Goal: Task Accomplishment & Management: Complete application form

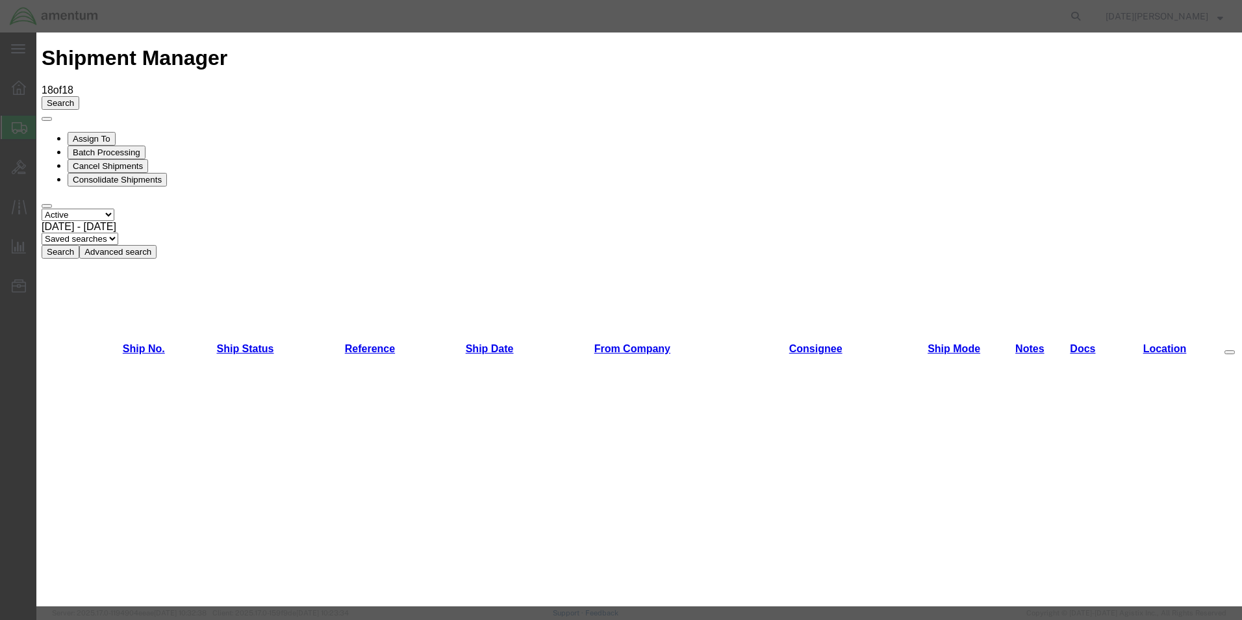
scroll to position [649, 0]
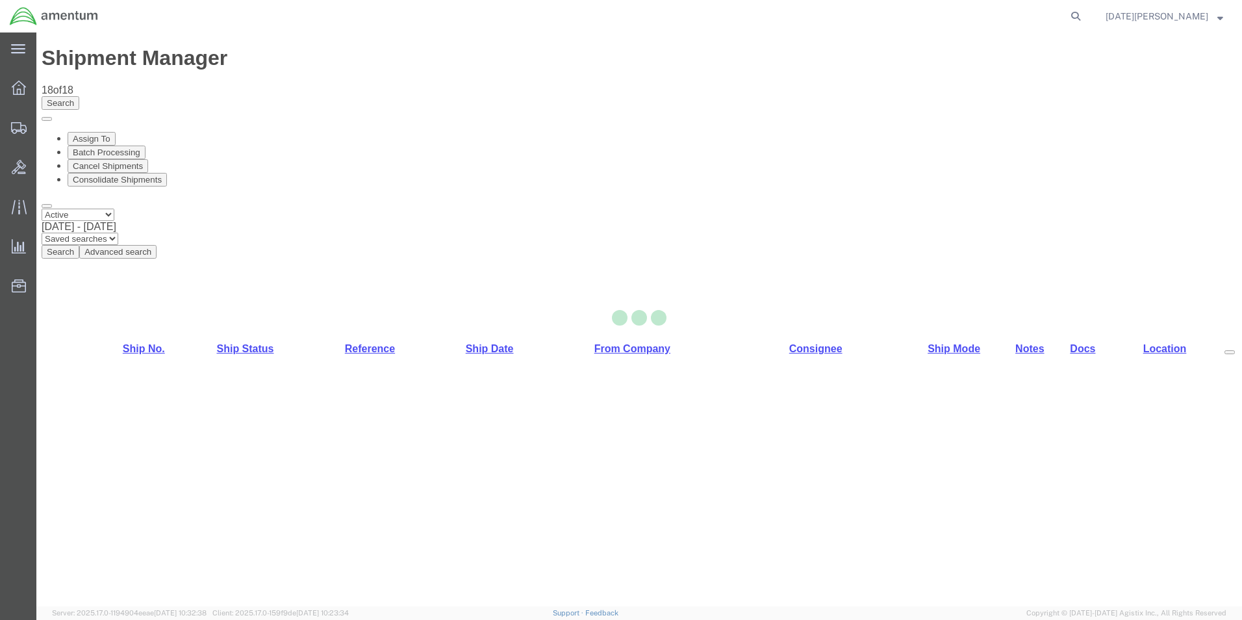
select select "49939"
select select "49949"
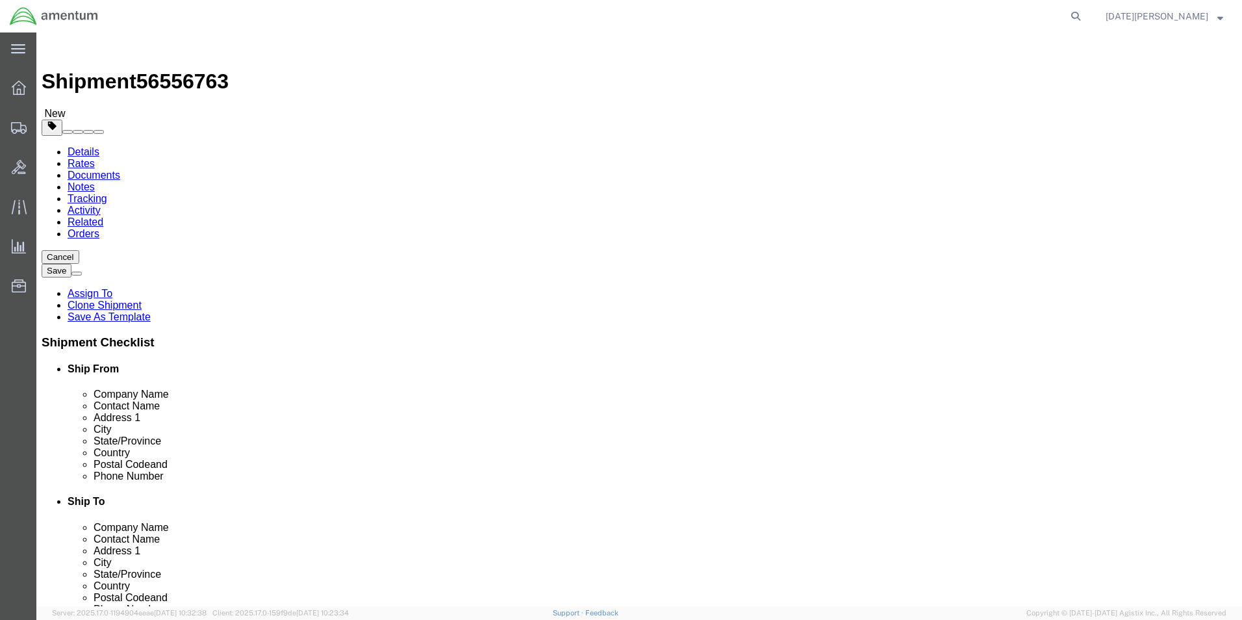
drag, startPoint x: 710, startPoint y: 267, endPoint x: 603, endPoint y: 299, distance: 111.3
click div "Location [GEOGRAPHIC_DATA], [GEOGRAPHIC_DATA] Select My Profile Location [PHONE…"
type input "SUPPLY DEPARTMENT"
click div "Ship From Location Location [GEOGRAPHIC_DATA], [GEOGRAPHIC_DATA] Select My Prof…"
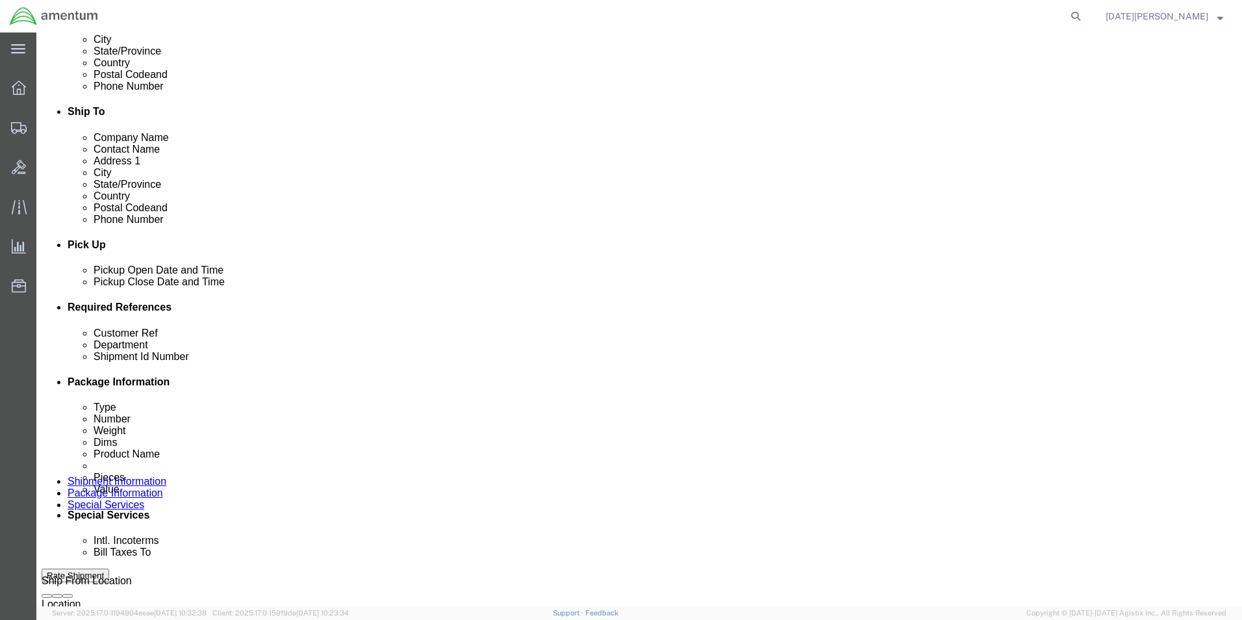
click input "text"
paste input "350A07-4866-0075"
type input "3"
type input "USAGE# 325929"
type input "CBP"
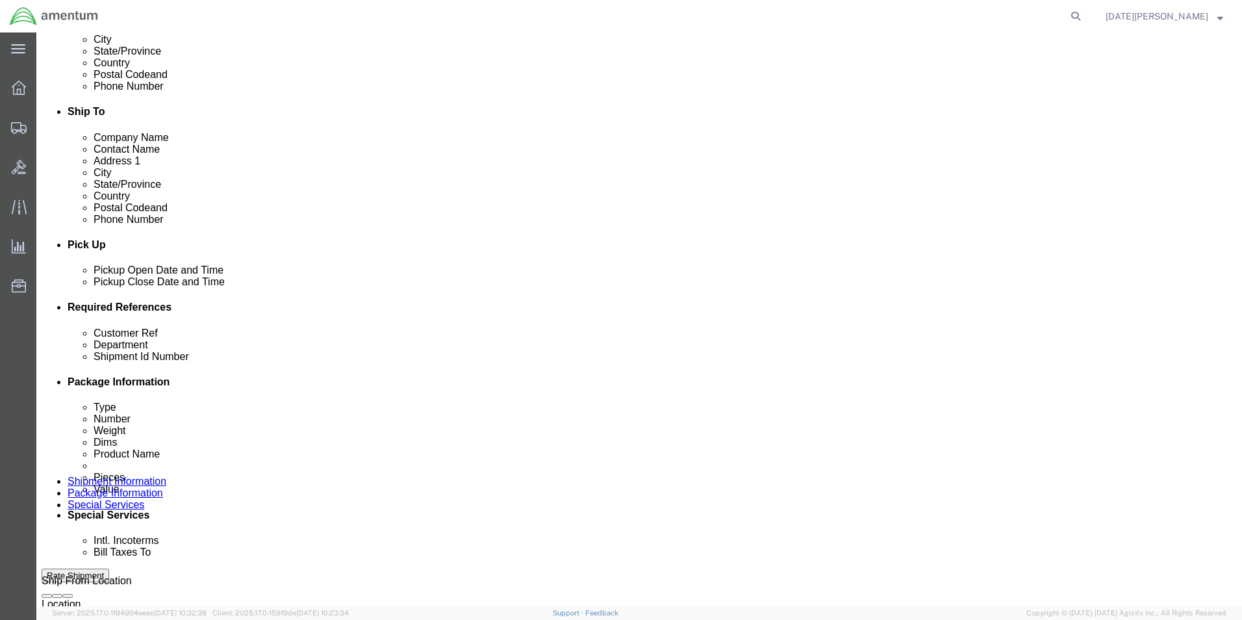
paste input "USAGE# 325929"
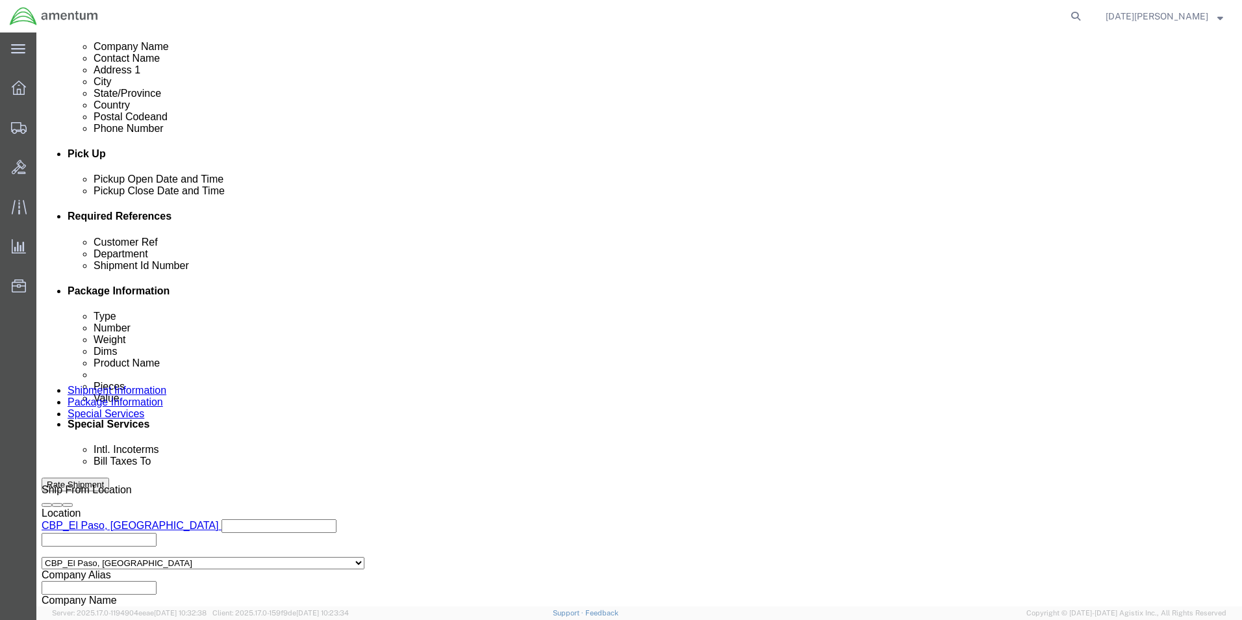
scroll to position [542, 0]
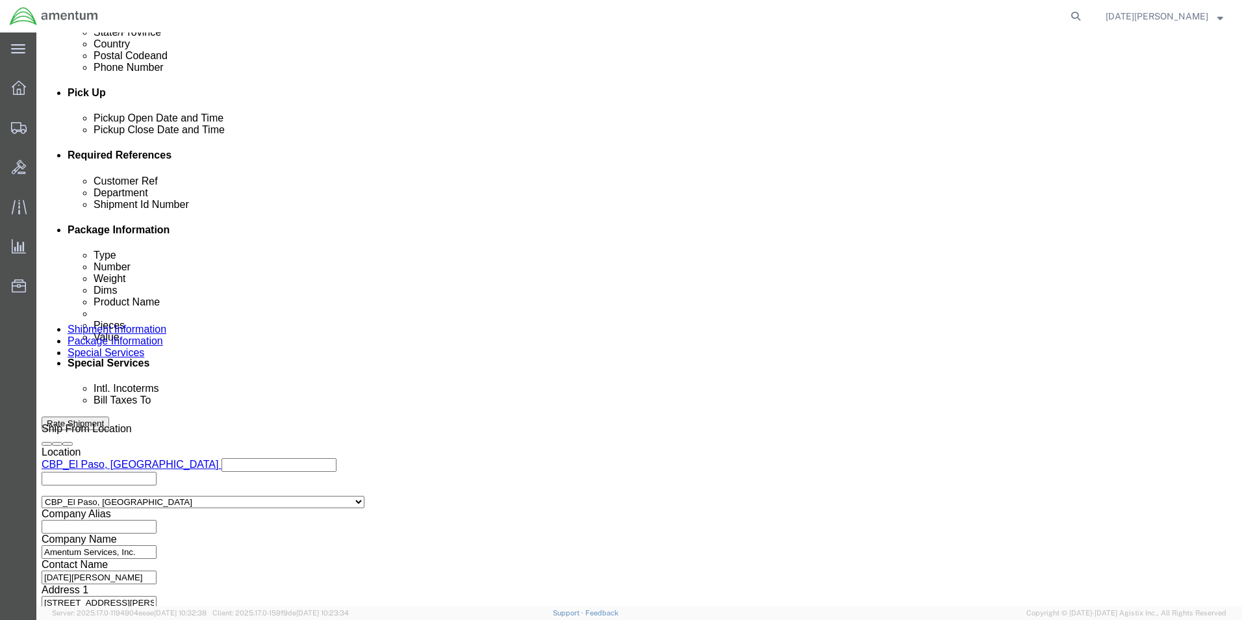
type input "USAGE# 325929"
click button "Continue"
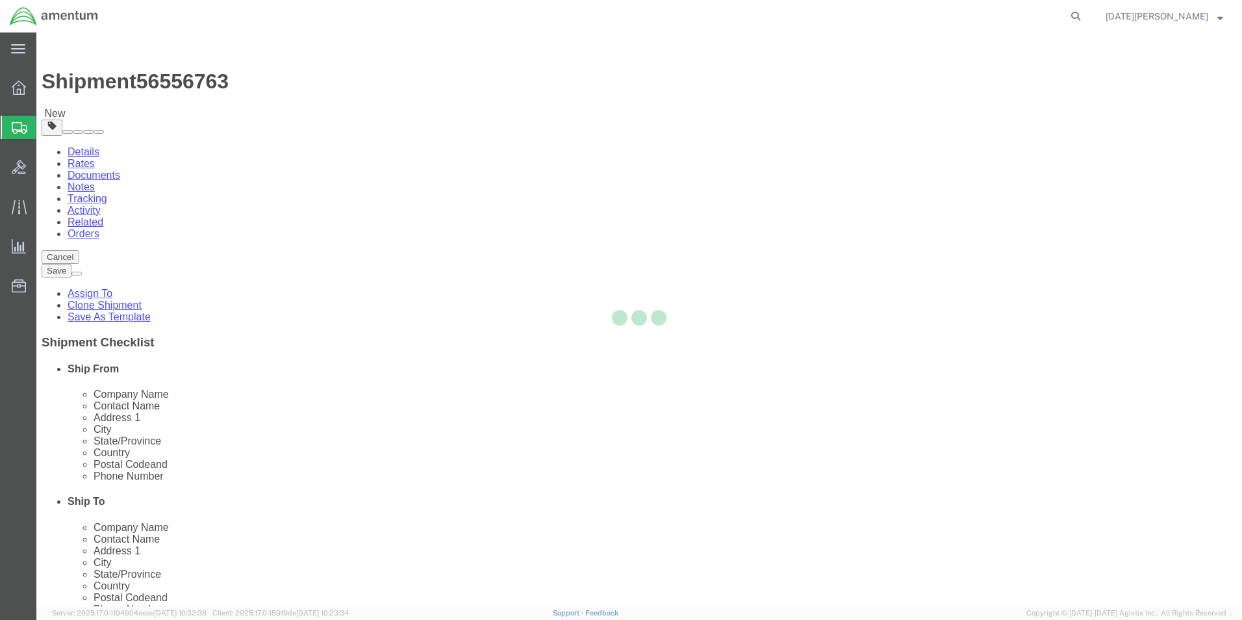
select select "YRPK"
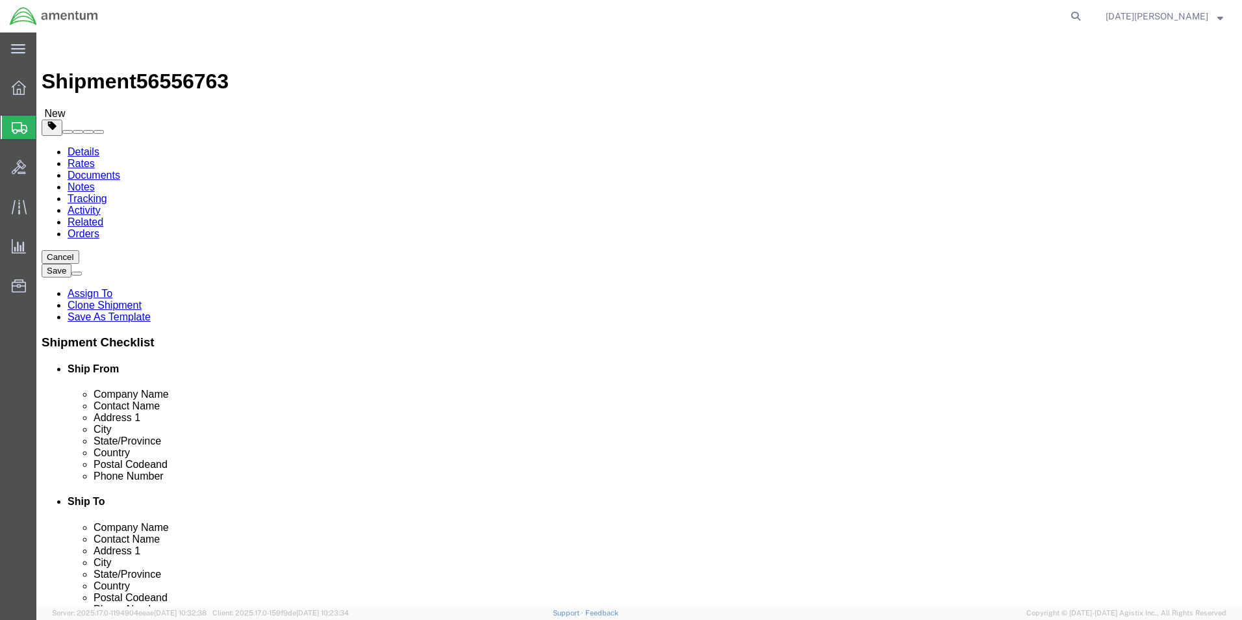
click input "text"
type input "10"
type input "8"
type input "1"
drag, startPoint x: 214, startPoint y: 305, endPoint x: 151, endPoint y: 312, distance: 64.0
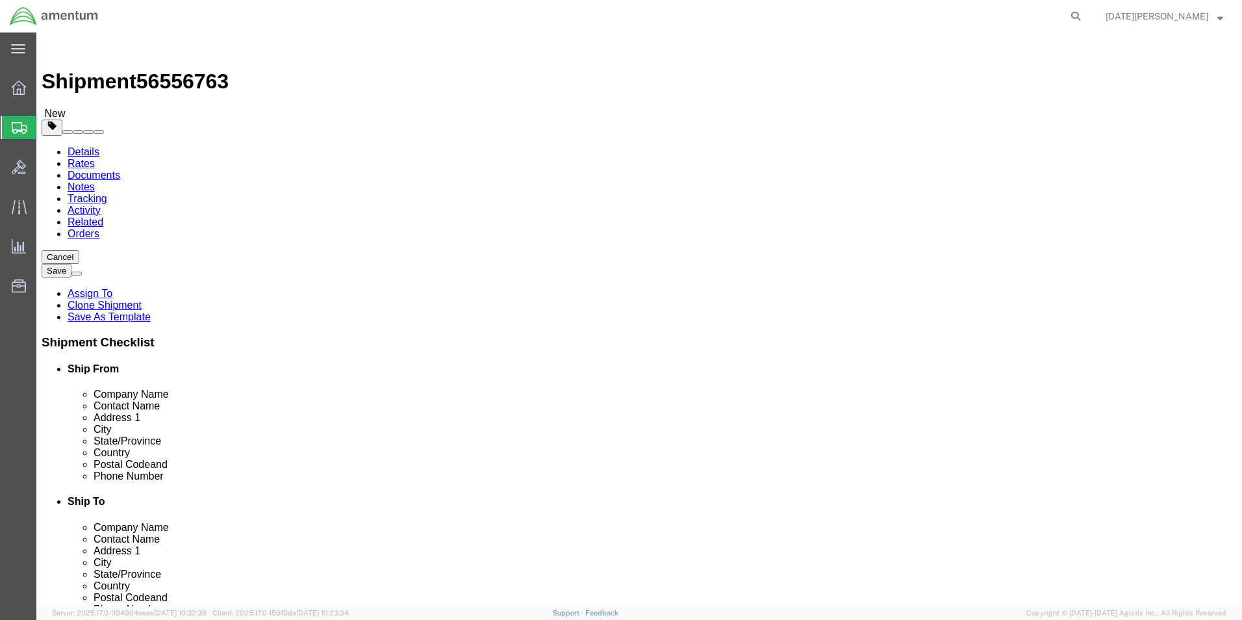
click div "Package Type Select Bale(s) Basket(s) Bolt(s) Bottle(s) Buckets Bulk Bundle(s) …"
type input "1.00"
click link "Add Content"
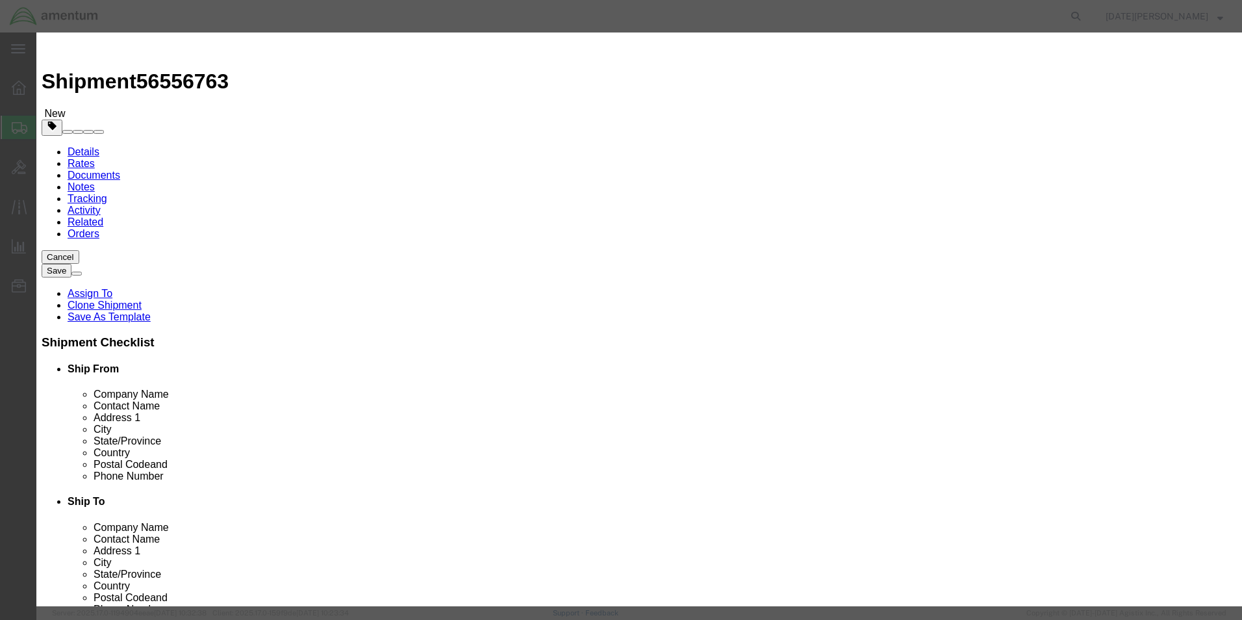
click input "text"
type input "ORING"
click strong "ORING"
select select "USD"
type input "ACTUATOR ,SHLF-ORINGS"
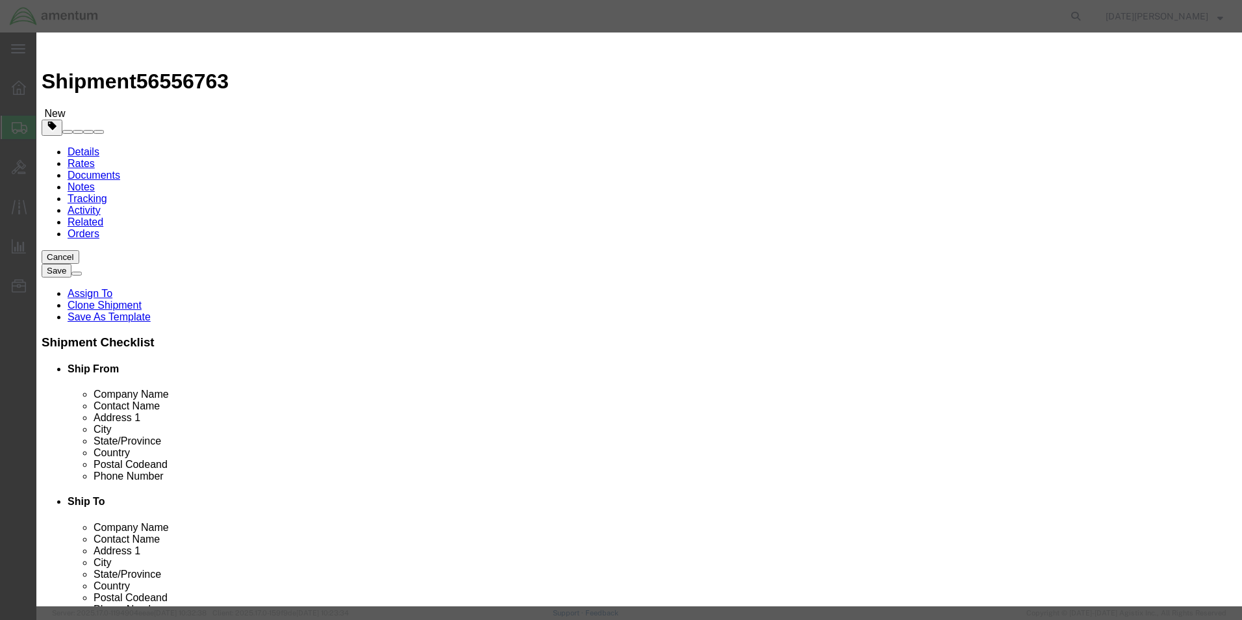
type input "1260149-2"
drag, startPoint x: 512, startPoint y: 103, endPoint x: 353, endPoint y: 119, distance: 159.9
click div "Product Name ACTUATOR ,SHLF-ORINGS ORING Pieces Select Bag Barrels 100Board Fee…"
type input "ORINGS"
type input "5"
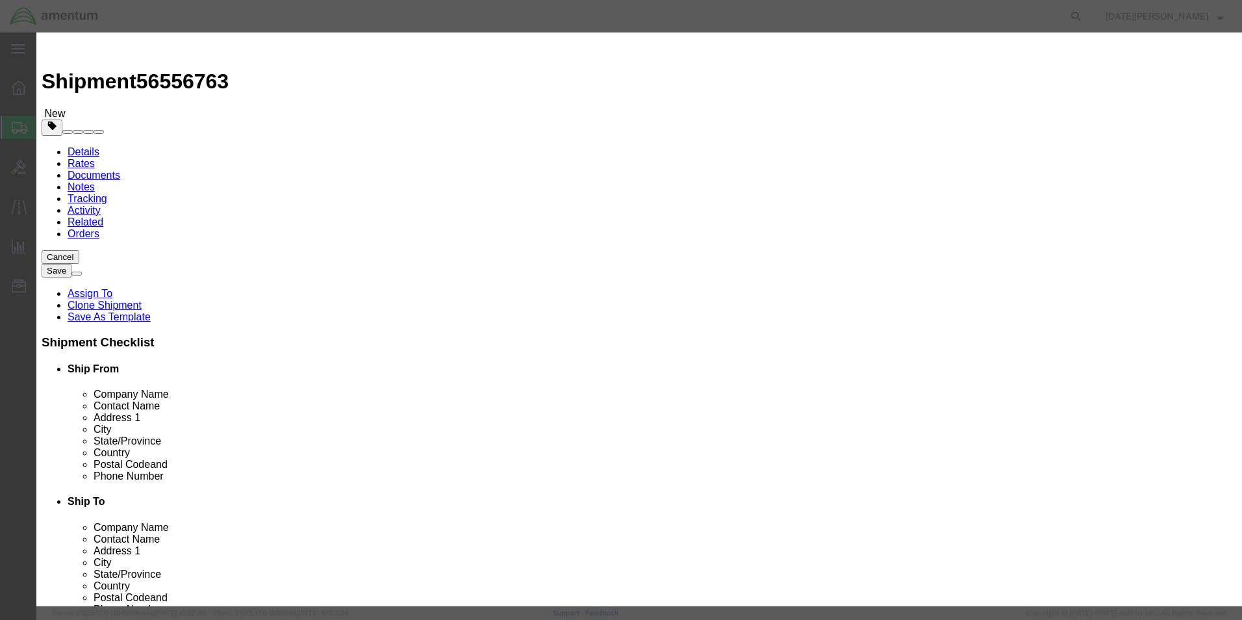
click input "text"
type input "25.00"
click button "Save & Close"
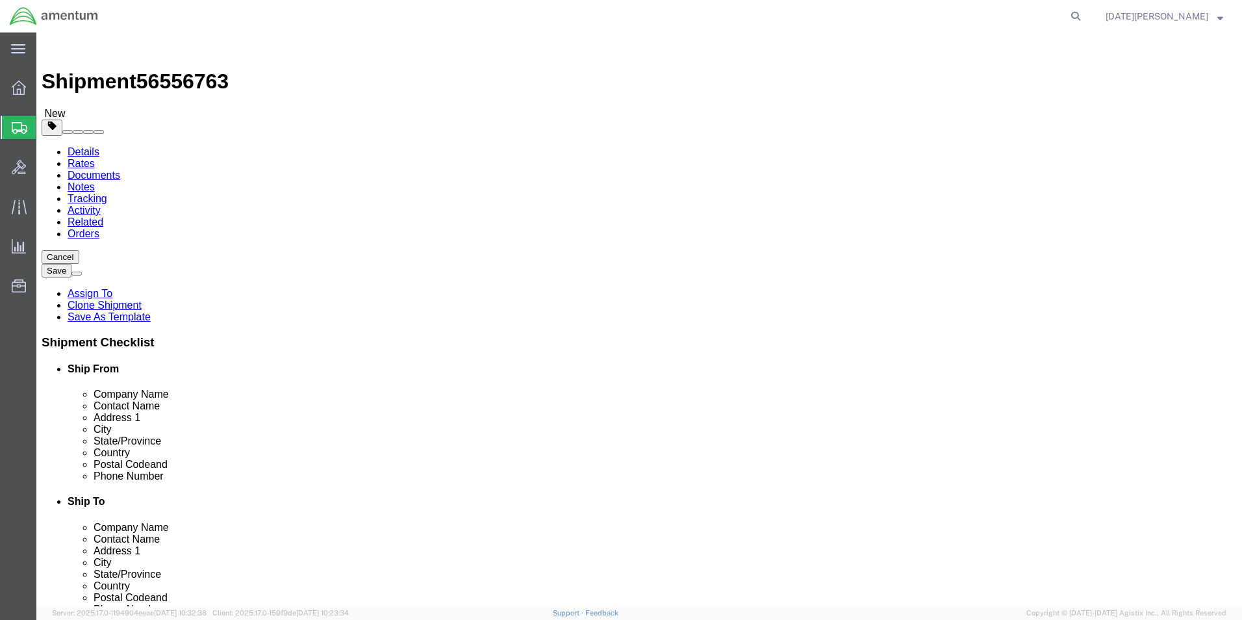
click button "Rate Shipment"
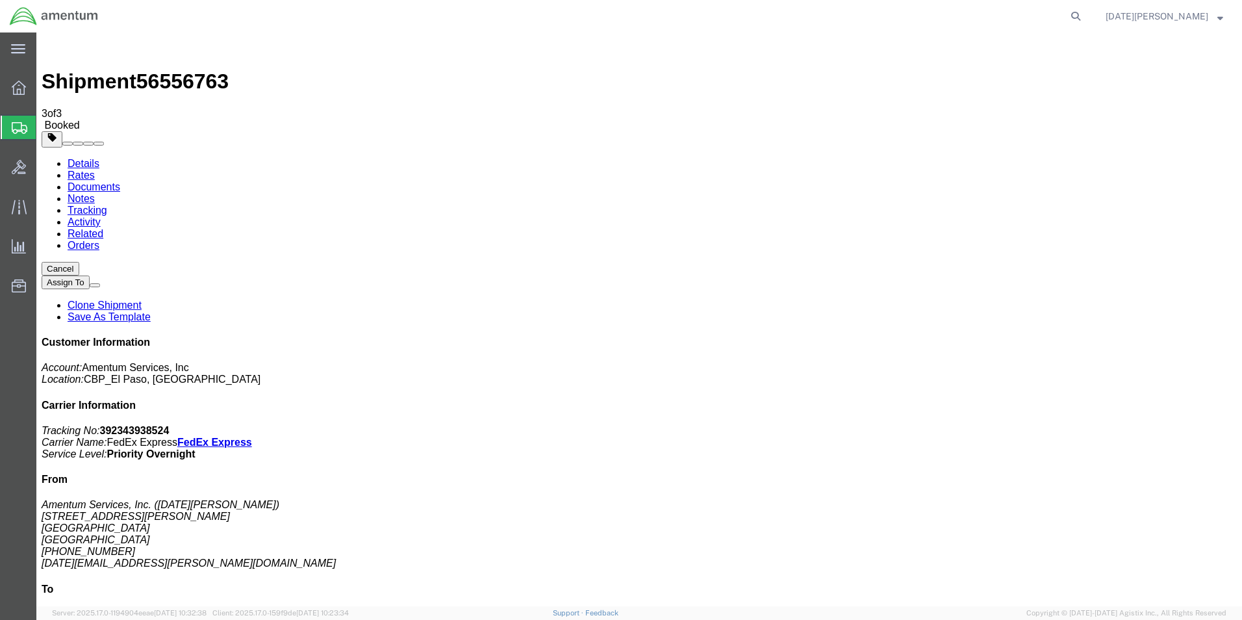
drag, startPoint x: 809, startPoint y: 392, endPoint x: 679, endPoint y: 108, distance: 311.3
click at [0, 0] on span "Create from Template" at bounding box center [0, 0] width 0 height 0
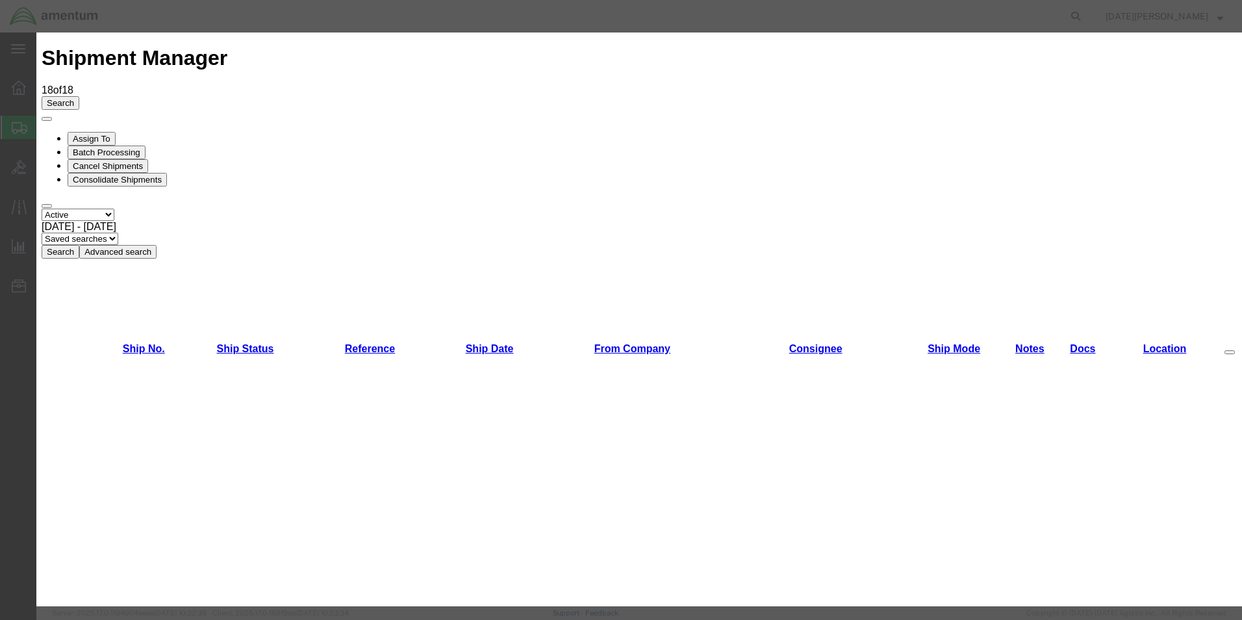
scroll to position [649, 0]
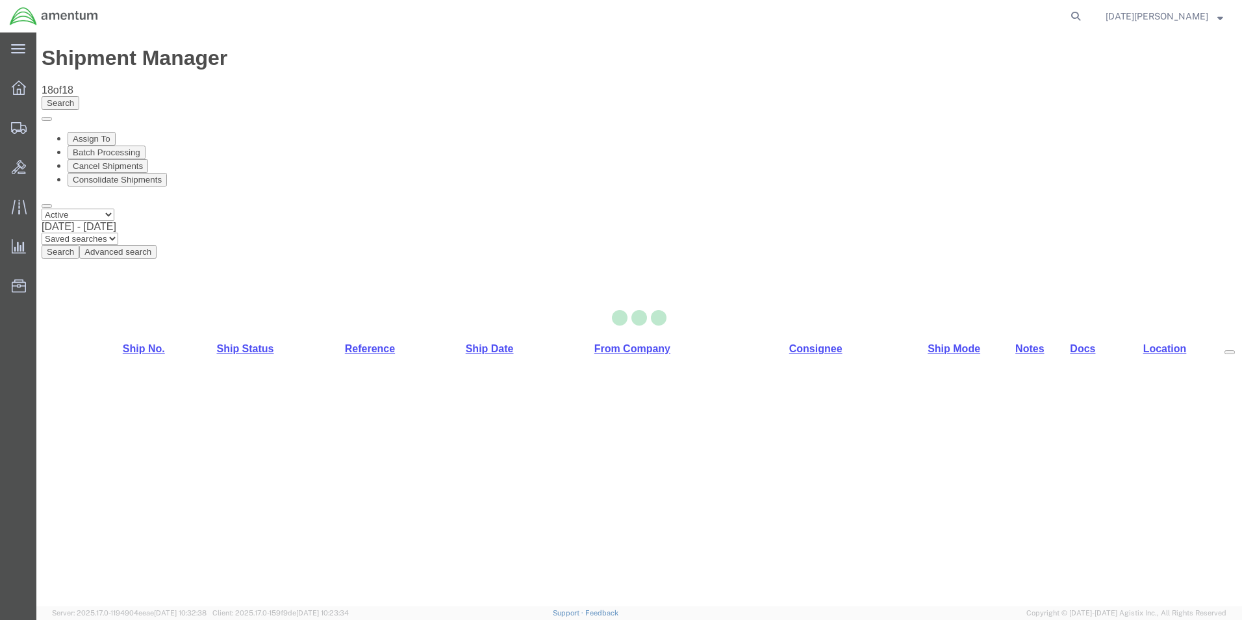
select select "49939"
select select "49921"
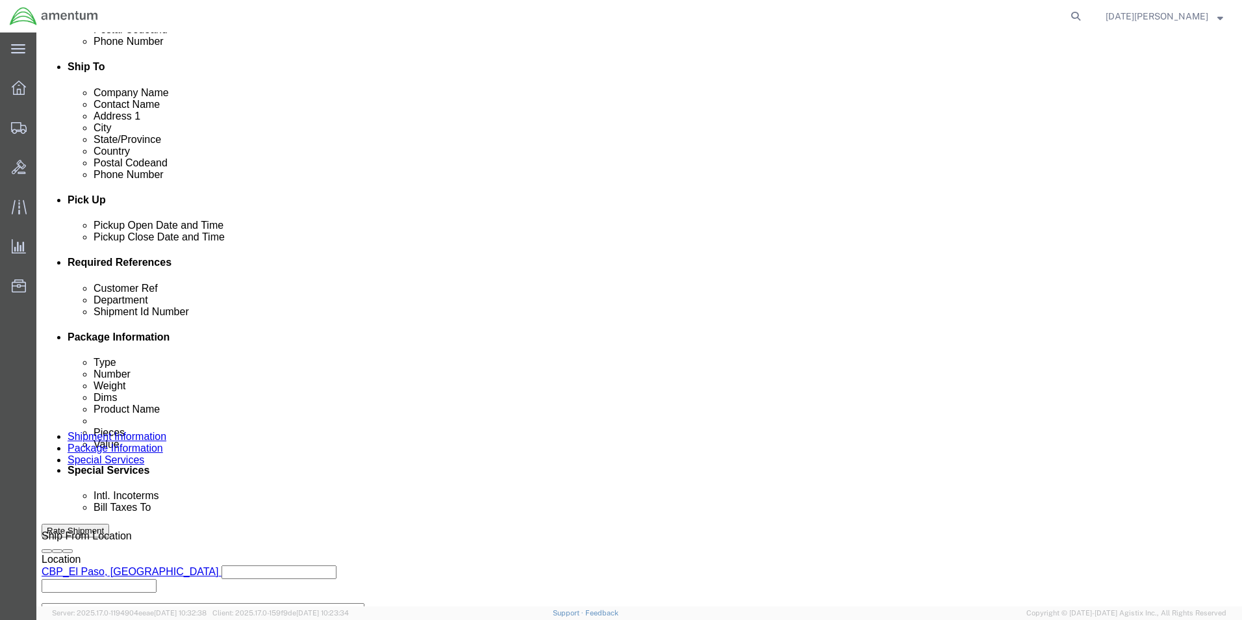
scroll to position [542, 0]
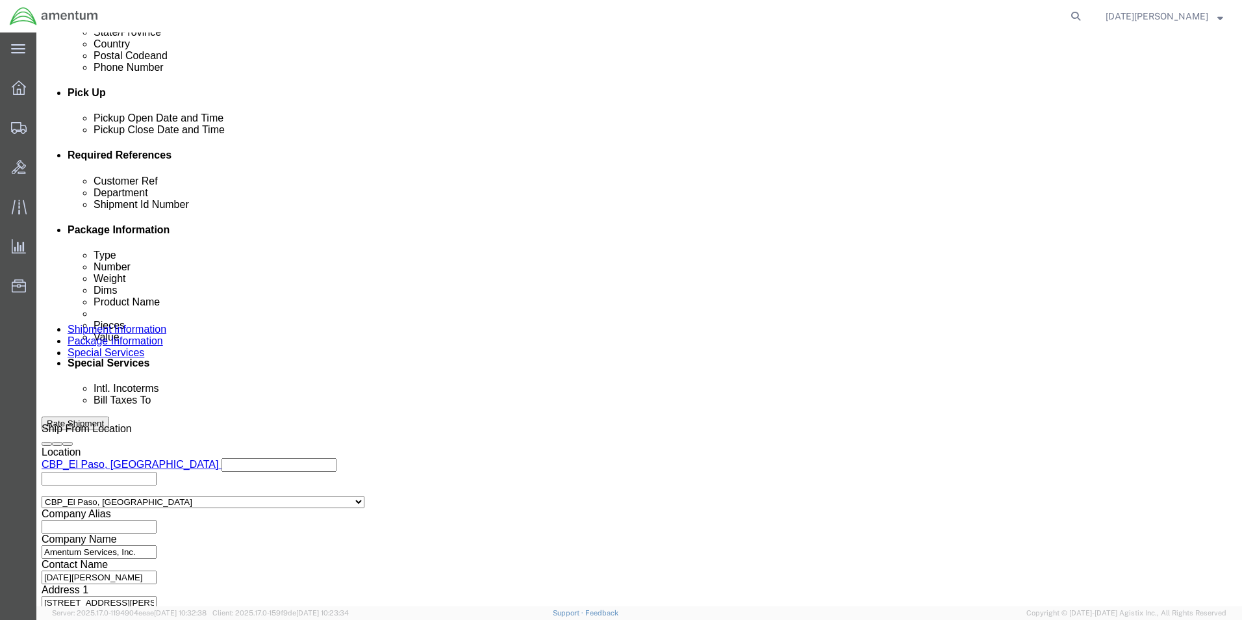
click input "text"
type input "m"
type input "MULTIPLE USAGES"
type input "CBP"
type input ","
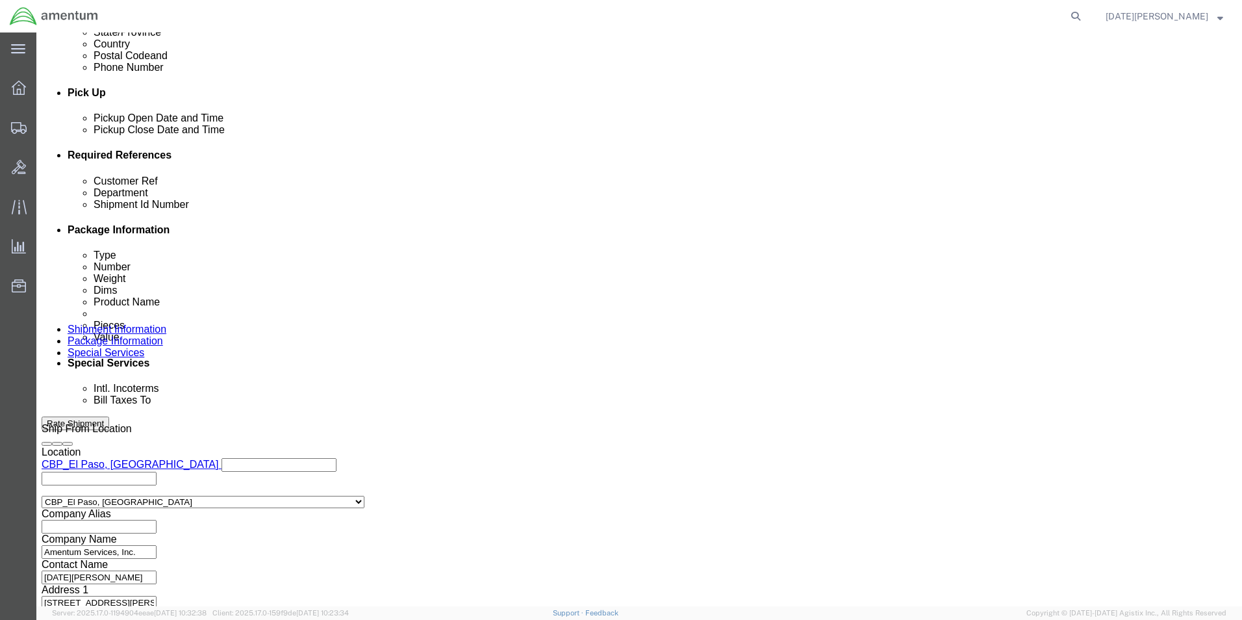
type input "MULITIPLE"
click button "Continue"
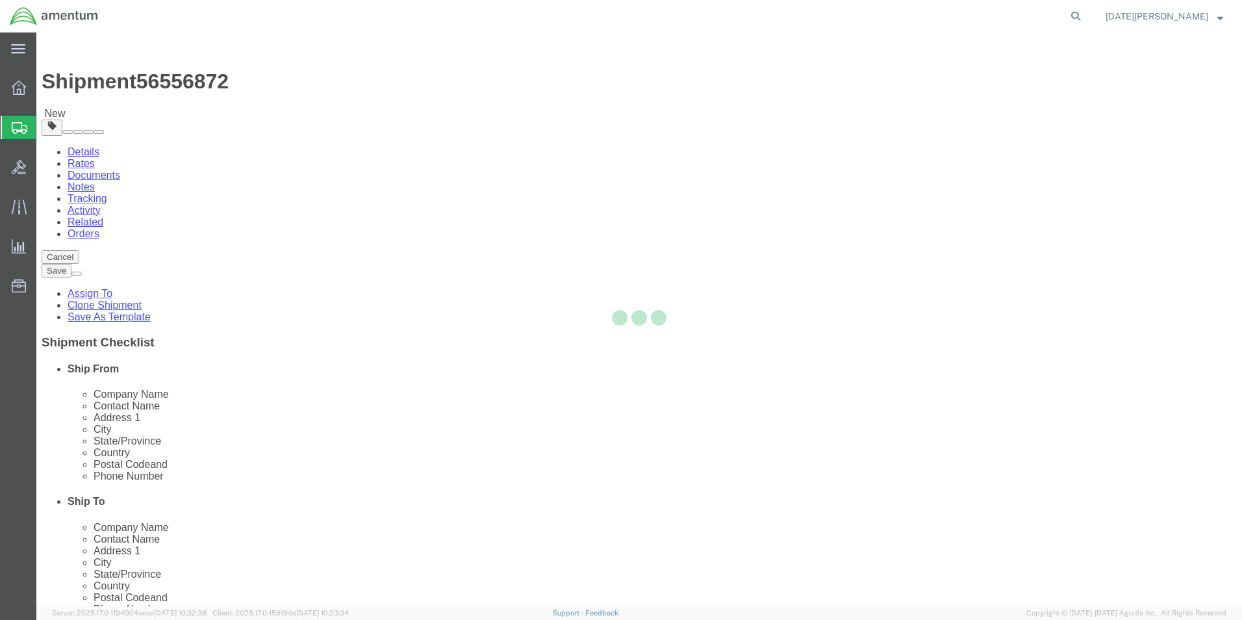
select select "YRPK"
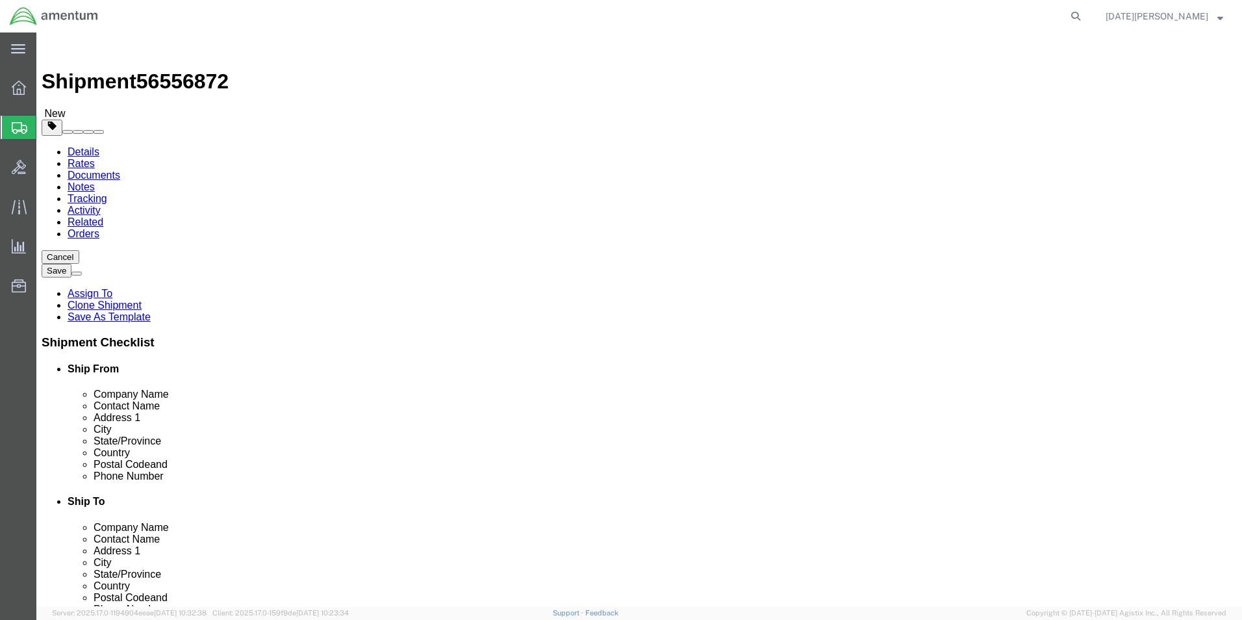
click input "text"
type input "24"
type input "10"
type input "3.5"
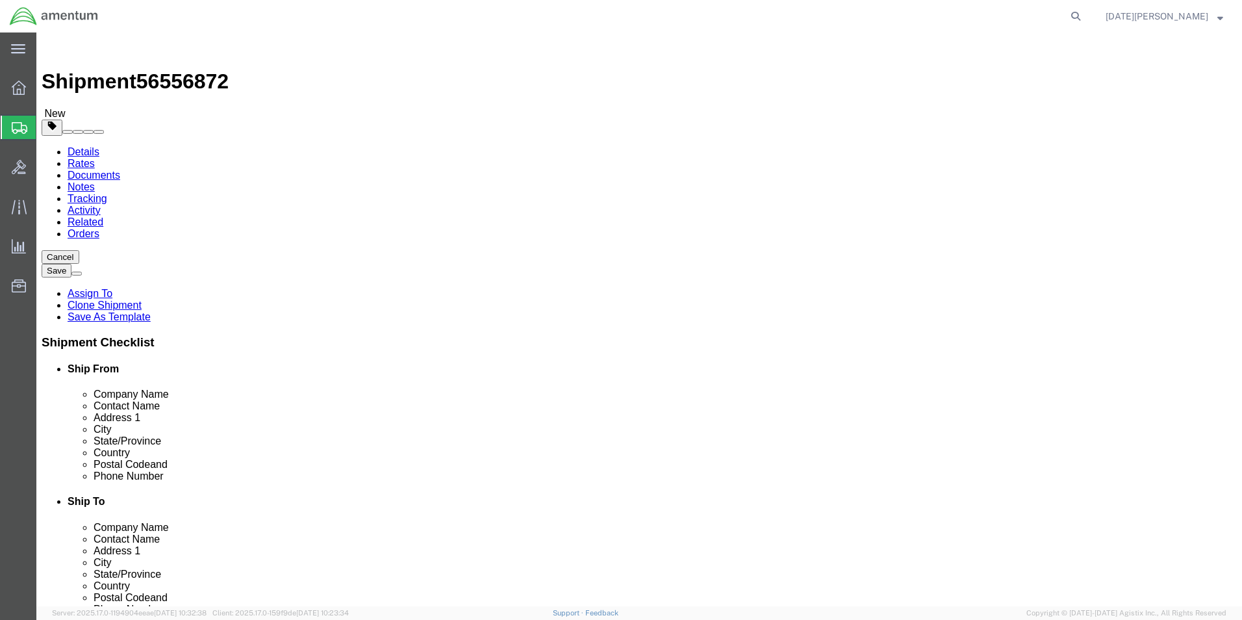
click label "Weight"
click link "Add Content"
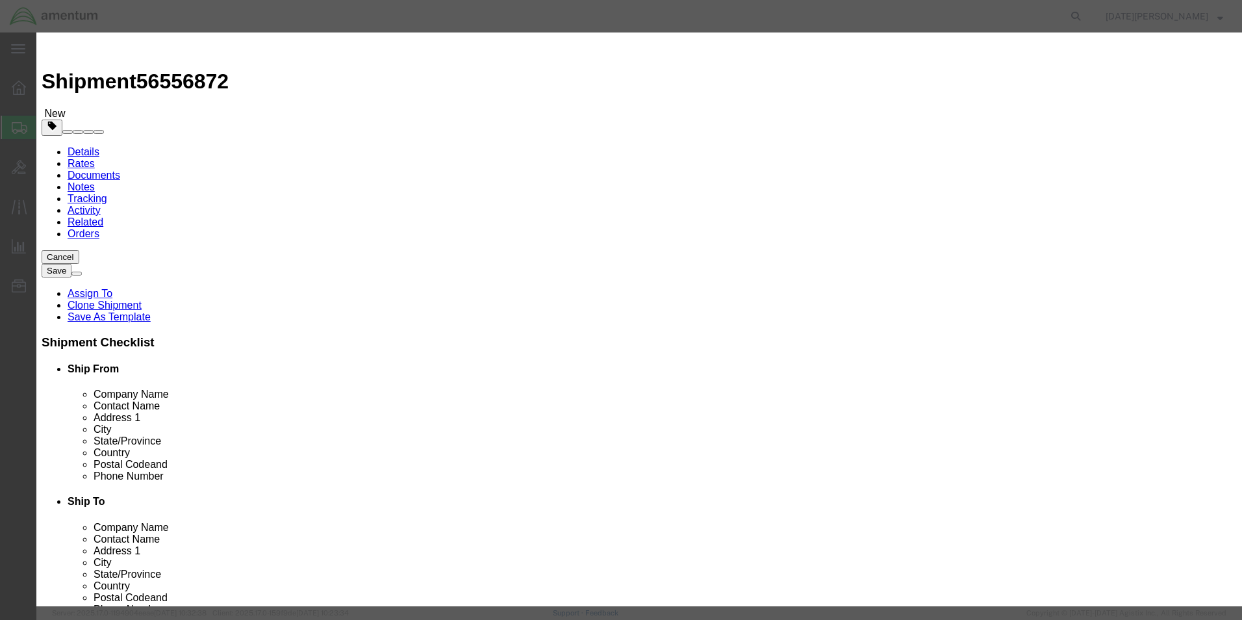
click input "text"
type input "AIRCRAFT PARTS"
select select "US"
click input "0"
type input "3"
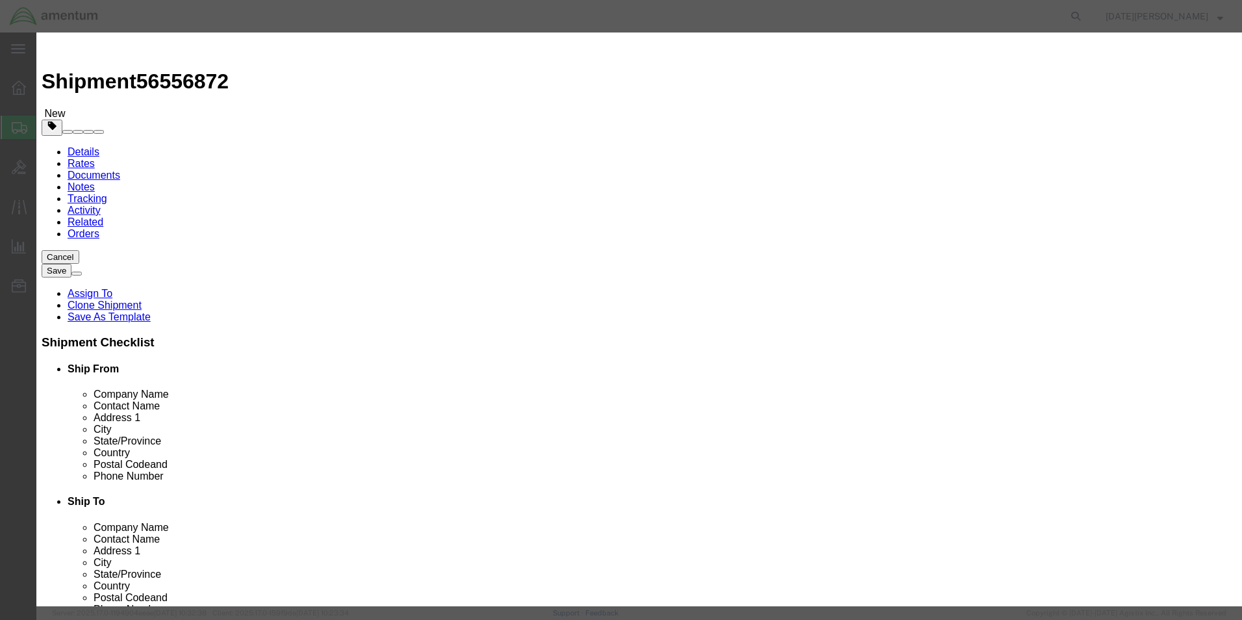
click input "text"
type input "100.00"
click button "Save & Close"
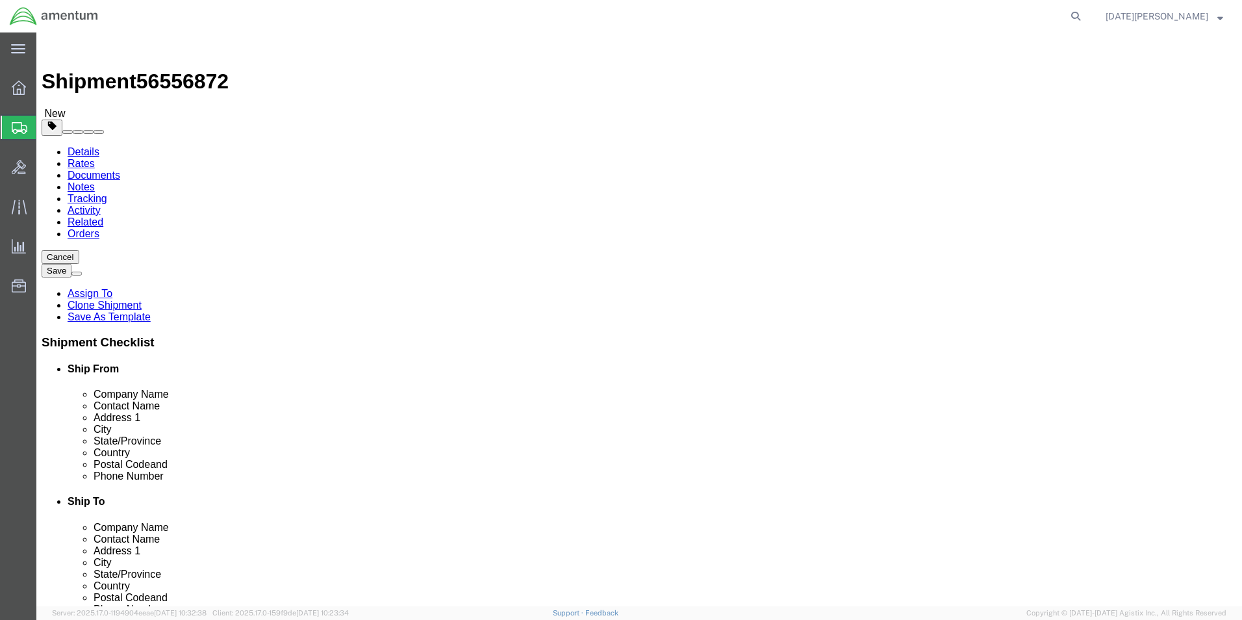
click button "Continue"
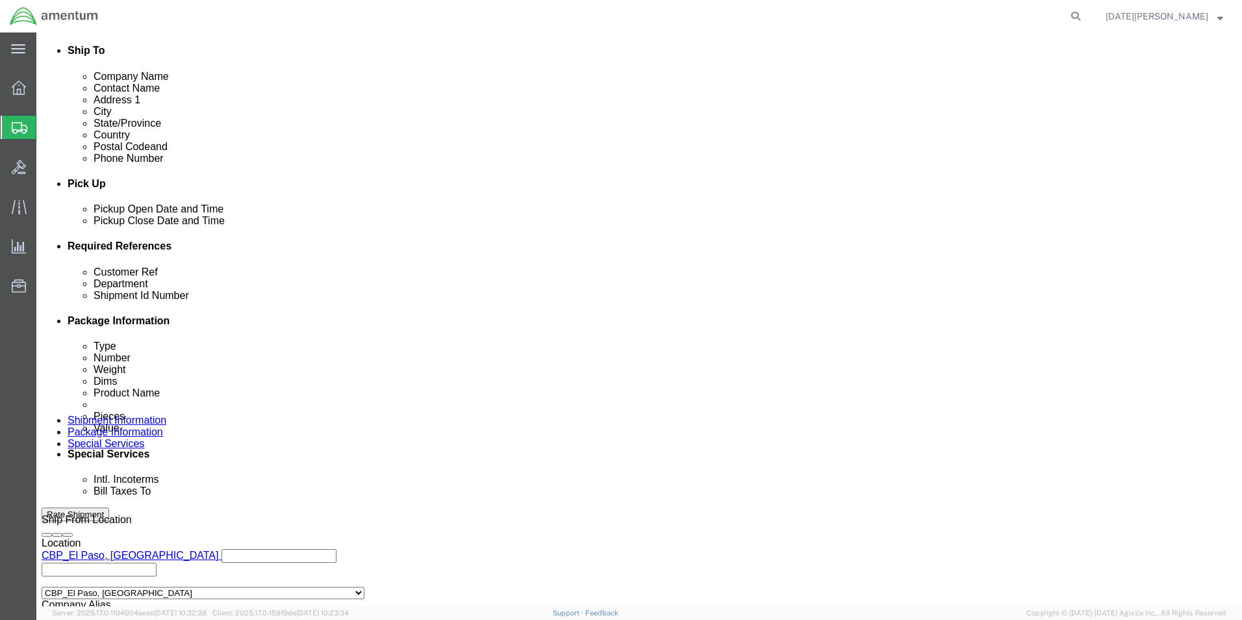
scroll to position [455, 0]
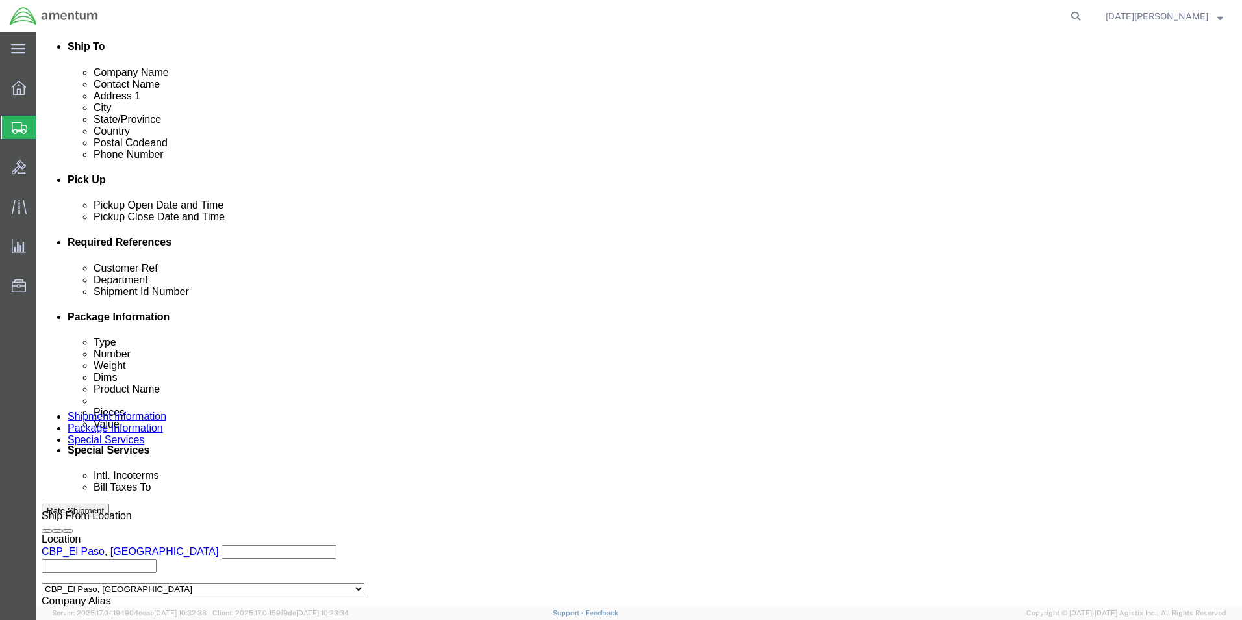
click button "Rate Shipment"
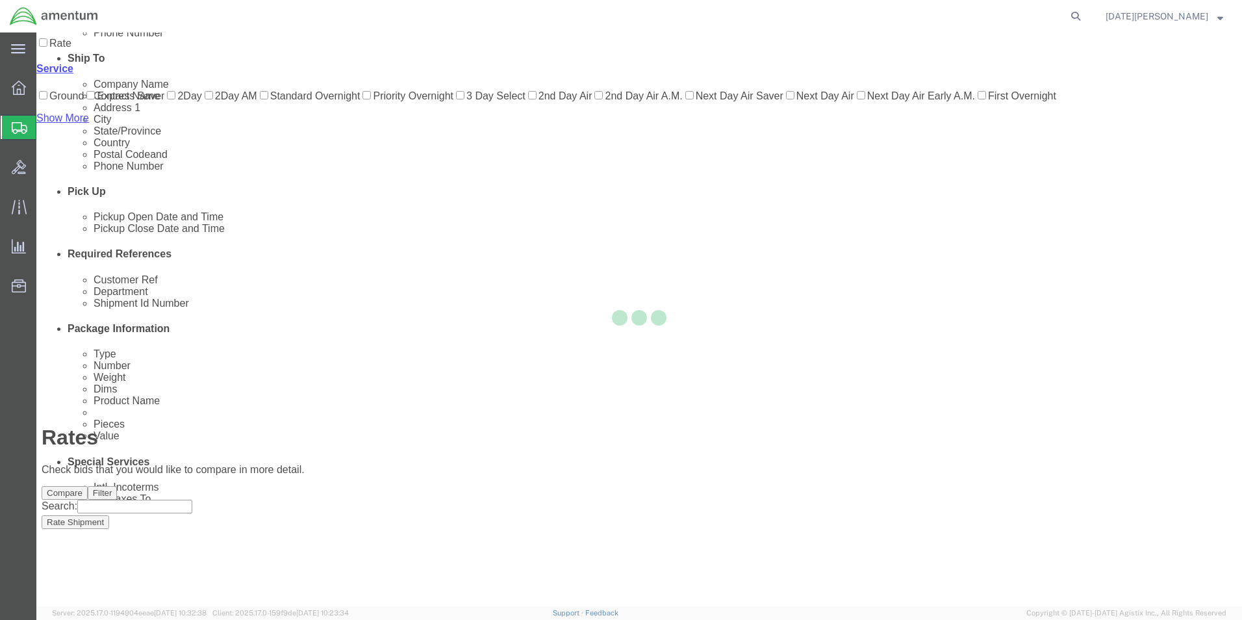
scroll to position [28, 0]
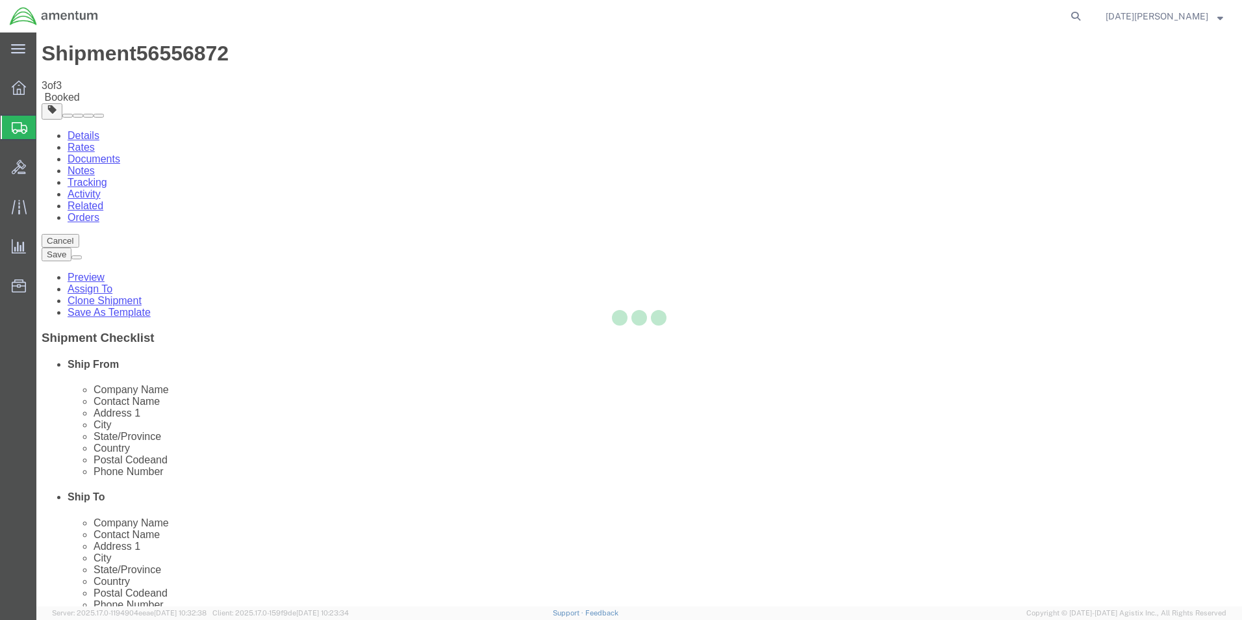
scroll to position [0, 0]
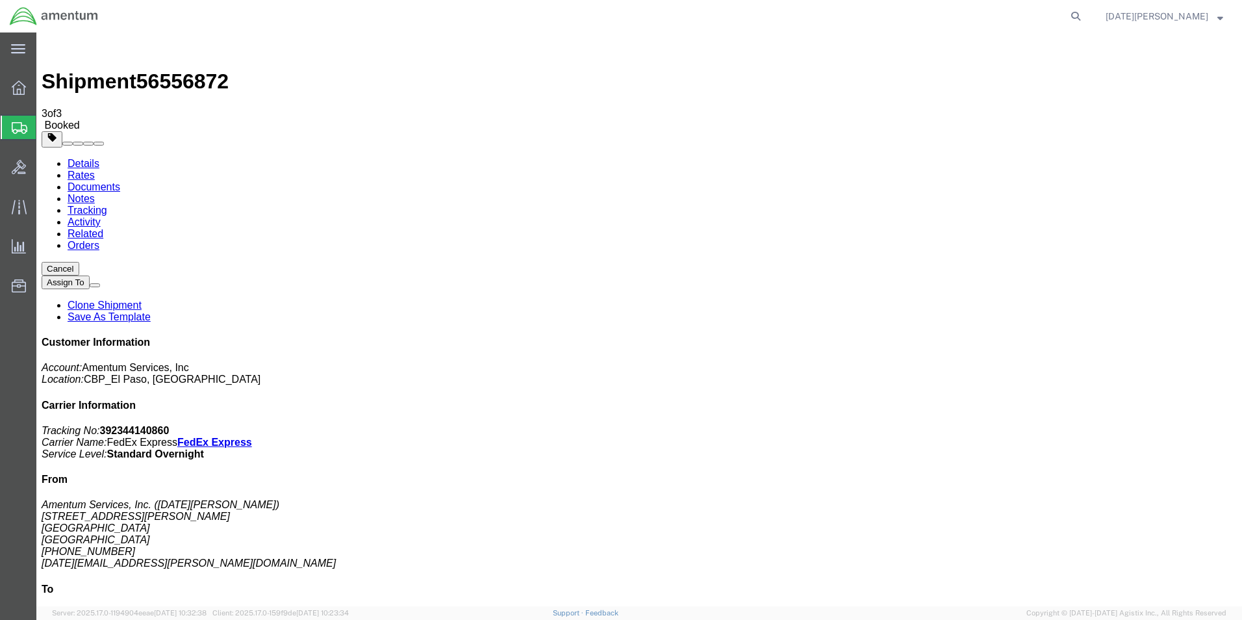
drag, startPoint x: 159, startPoint y: 233, endPoint x: 384, endPoint y: 232, distance: 224.7
click at [0, 0] on span "Create from Template" at bounding box center [0, 0] width 0 height 0
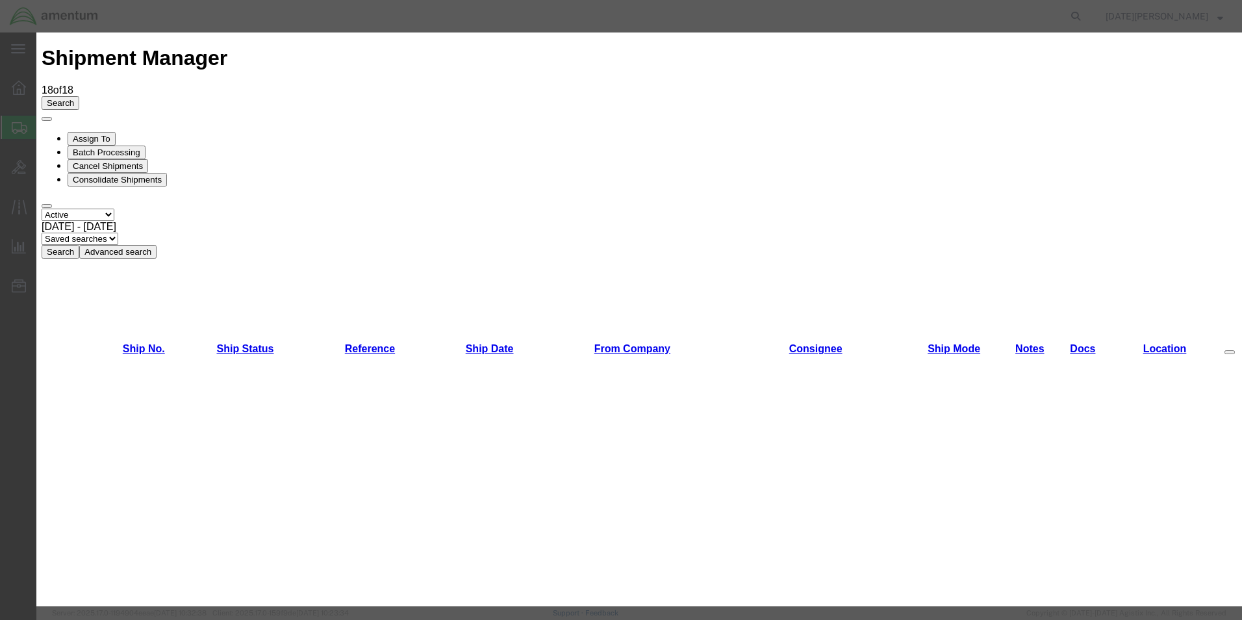
scroll to position [844, 0]
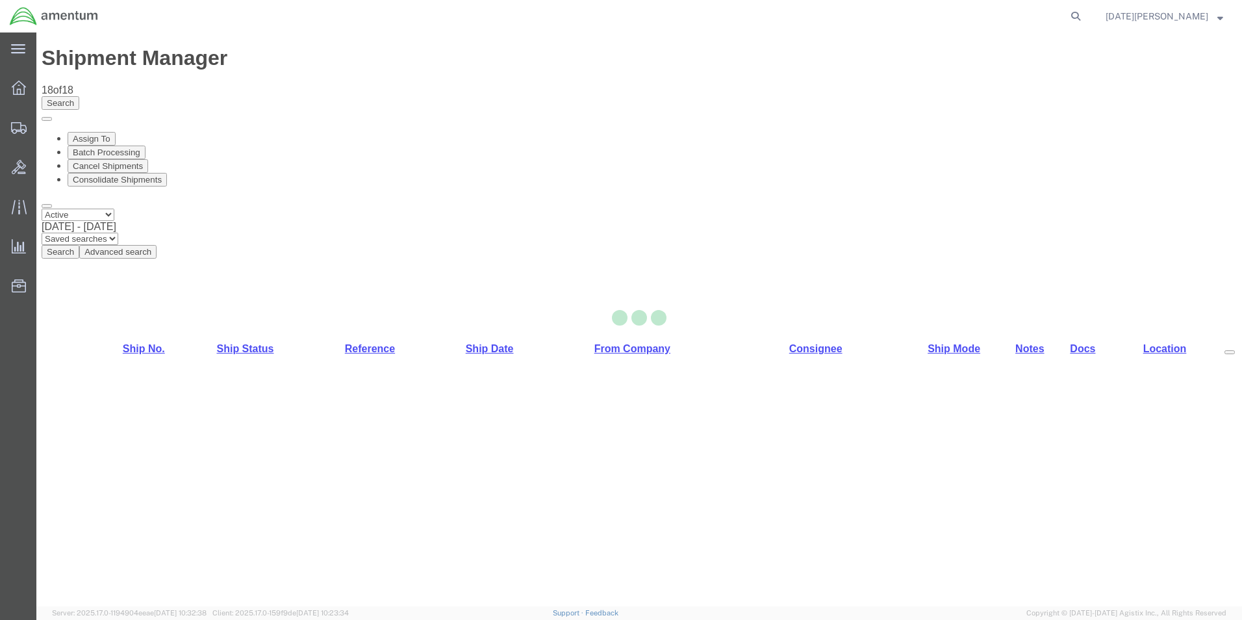
click at [557, 268] on div at bounding box center [638, 318] width 1205 height 573
select select "49939"
select select "49951"
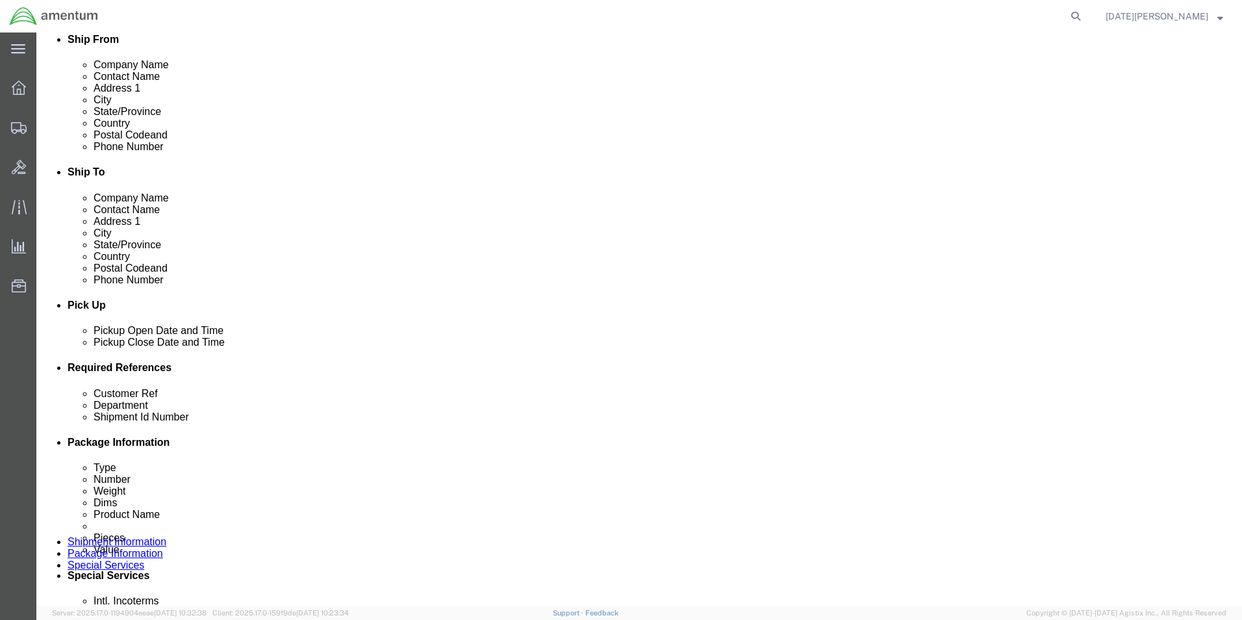
scroll to position [520, 0]
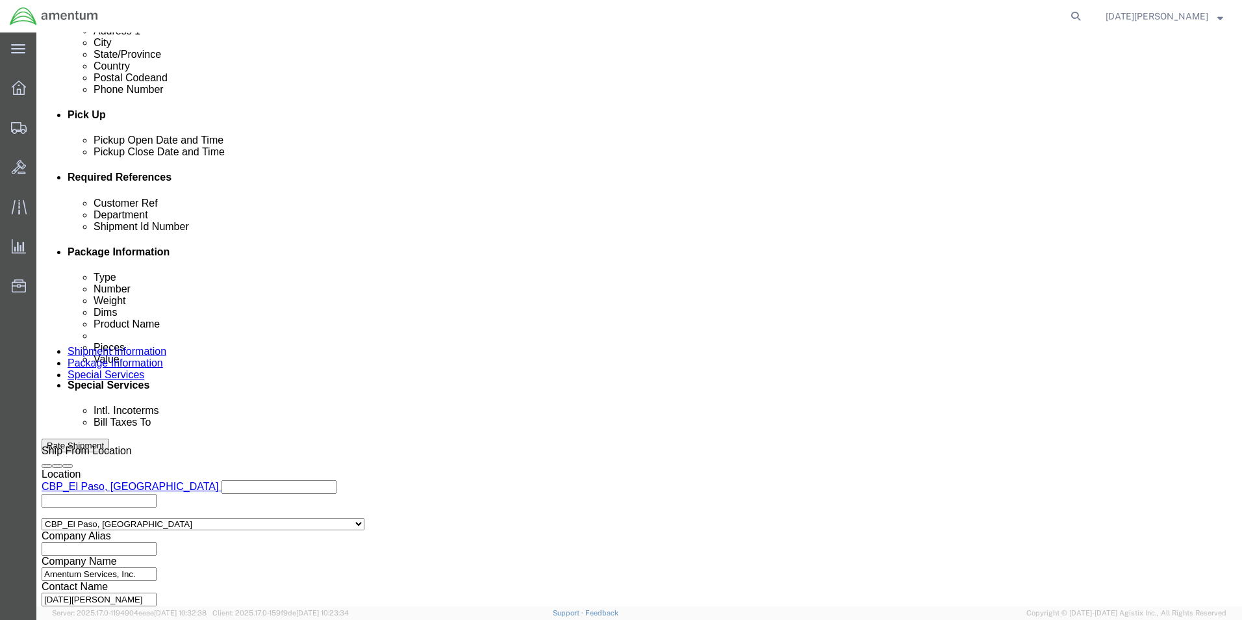
click input "text"
type input "USAGE# 325873"
type input "CBP"
paste input "USAGE# 325873"
type input "USAGE# 325873"
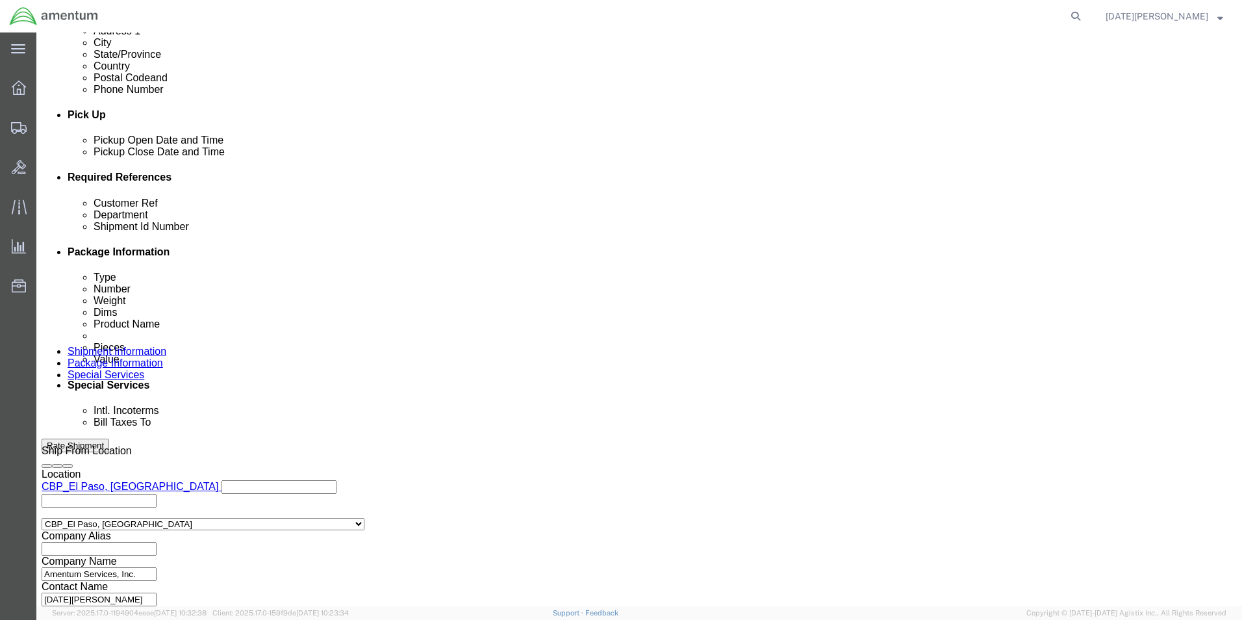
click button "Continue"
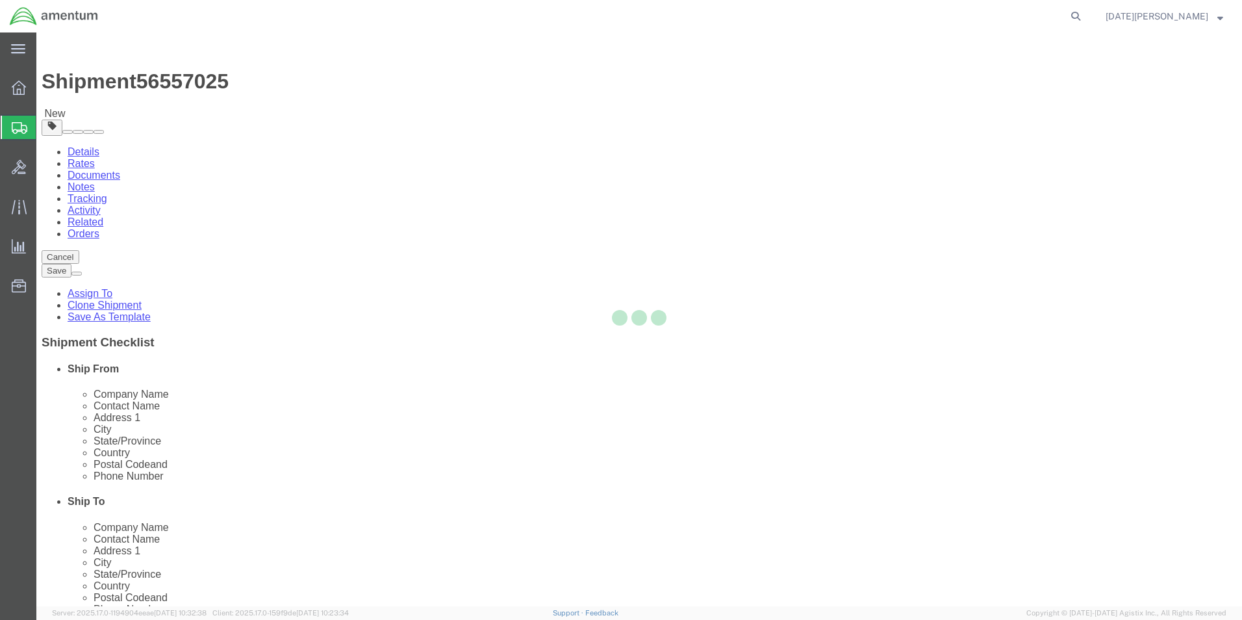
select select "YRPK"
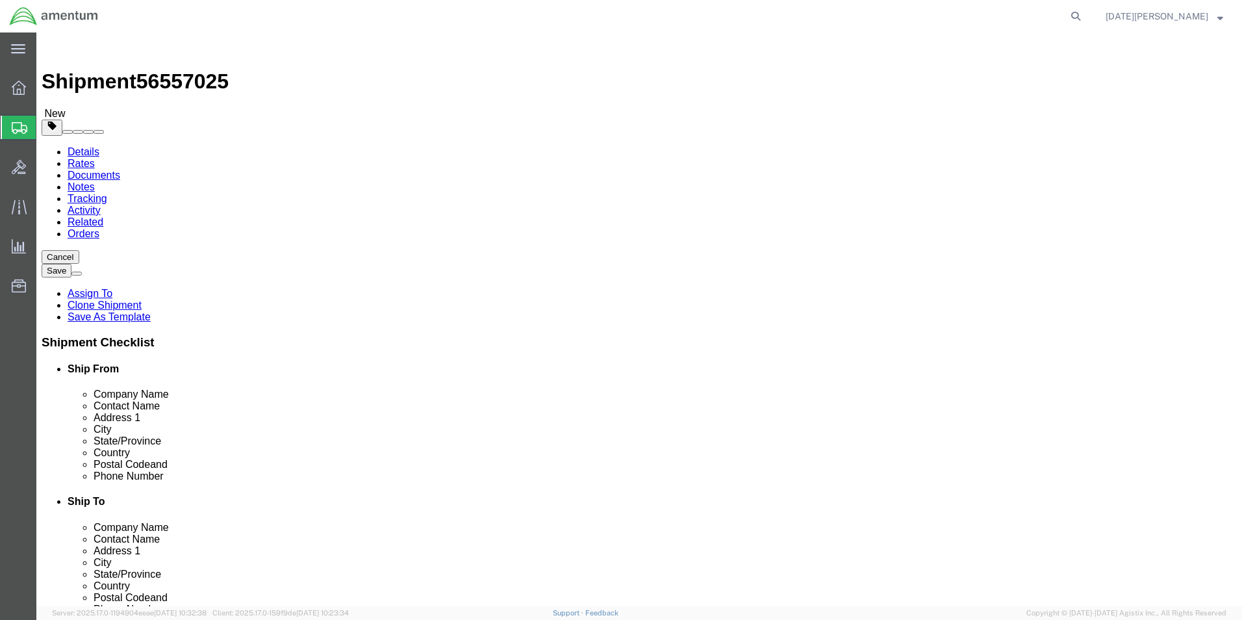
click link "Shipment Information"
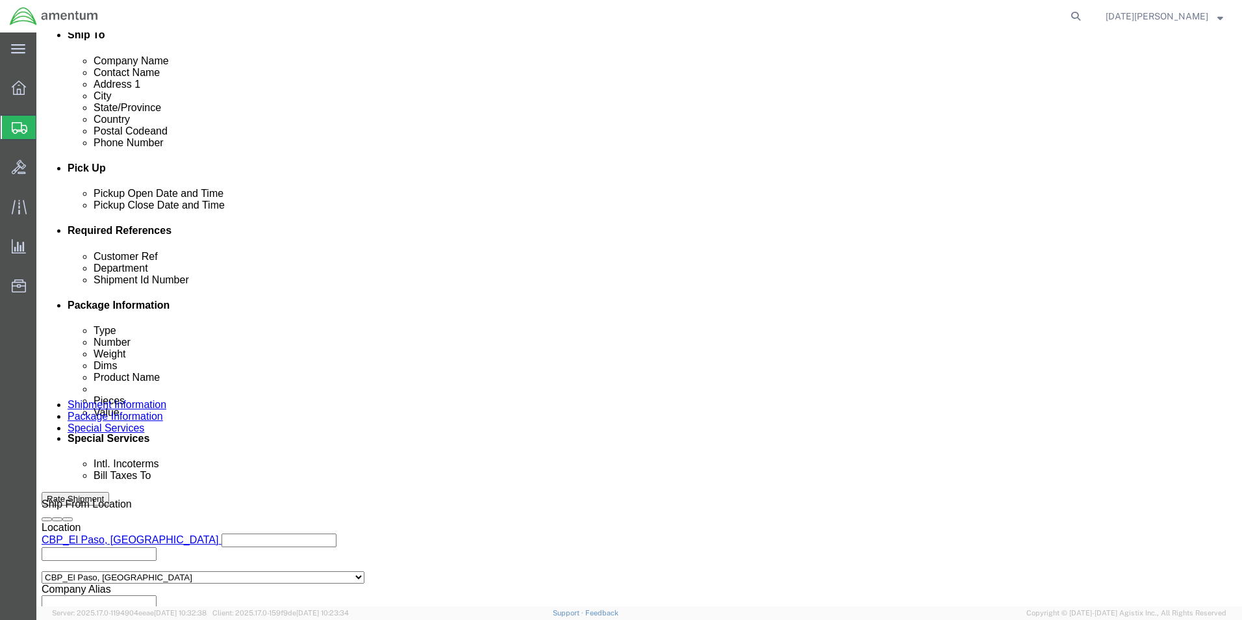
scroll to position [542, 0]
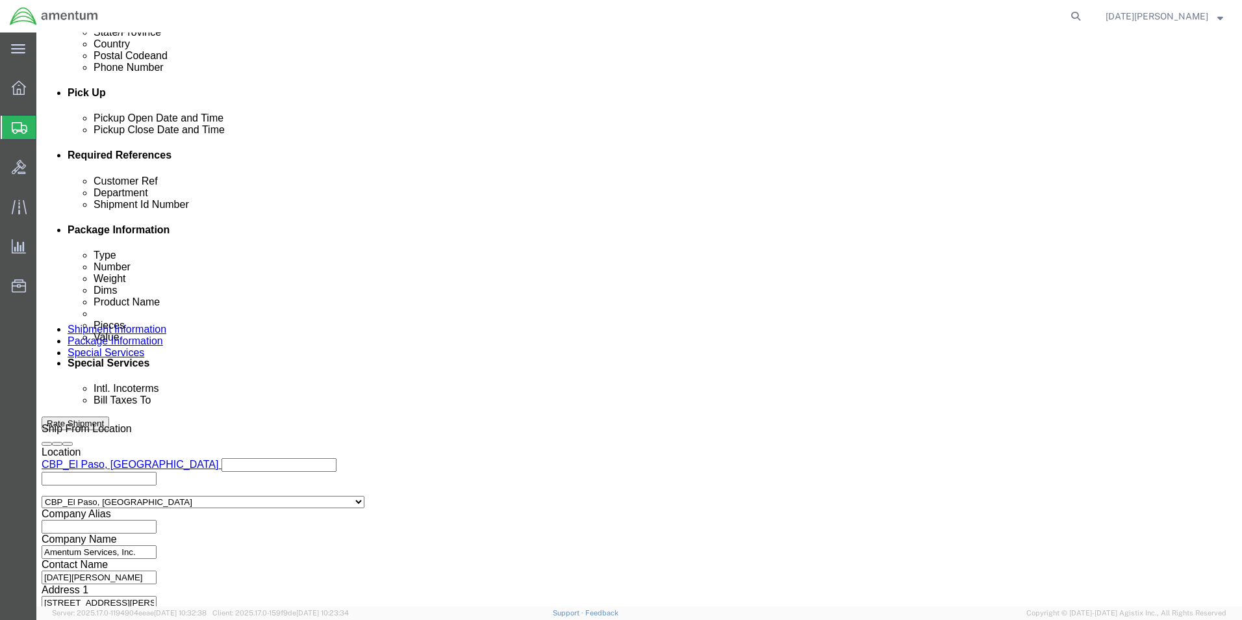
click input "USAGE# 325873"
type input "U"
type input "Multiple Usages"
paste input "Multiple Usages"
type input "Multiple Usages"
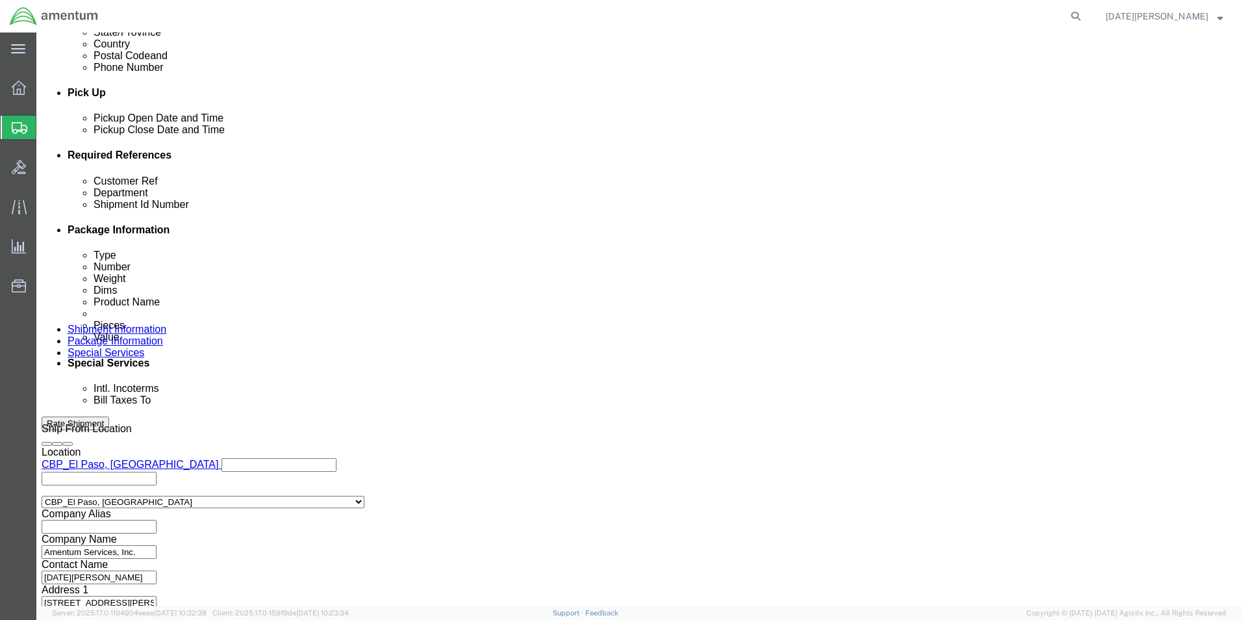
click button "Continue"
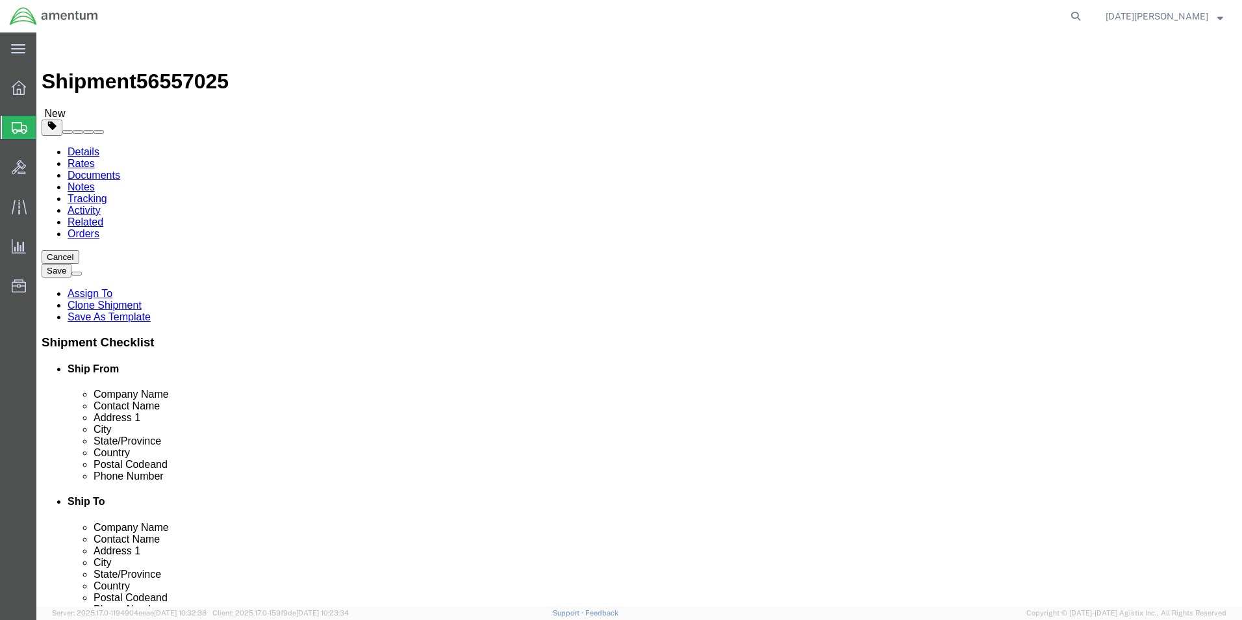
click input "text"
type input "14"
type input "11"
drag, startPoint x: 223, startPoint y: 303, endPoint x: 158, endPoint y: 316, distance: 66.1
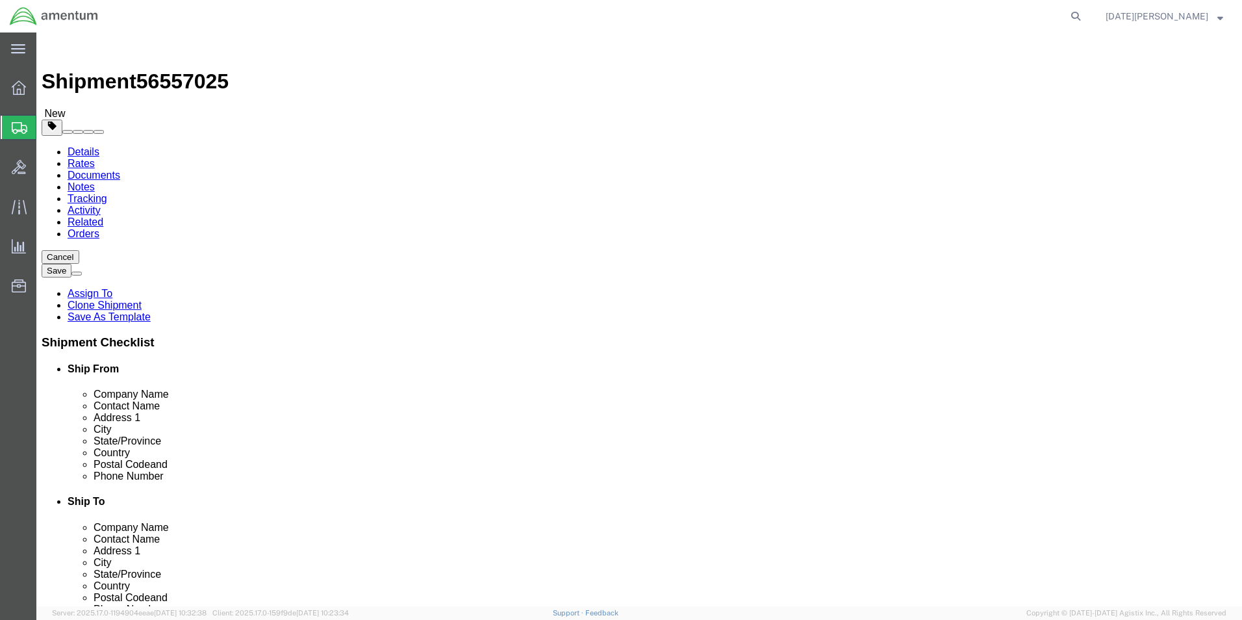
click div "Package Type Select Bale(s) Basket(s) Bolt(s) Bottle(s) Buckets Bulk Bundle(s) …"
type input "3.15"
click link "Add Content"
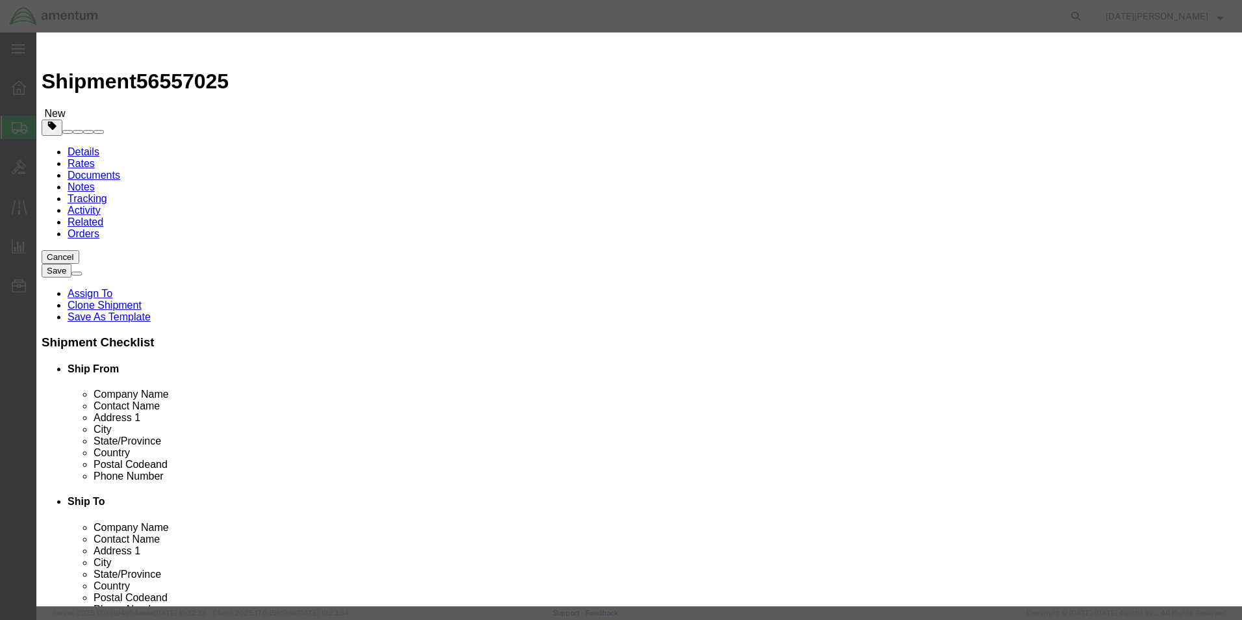
click input "text"
type input "A/C PARTS"
select select "US"
click input "0"
type input "3"
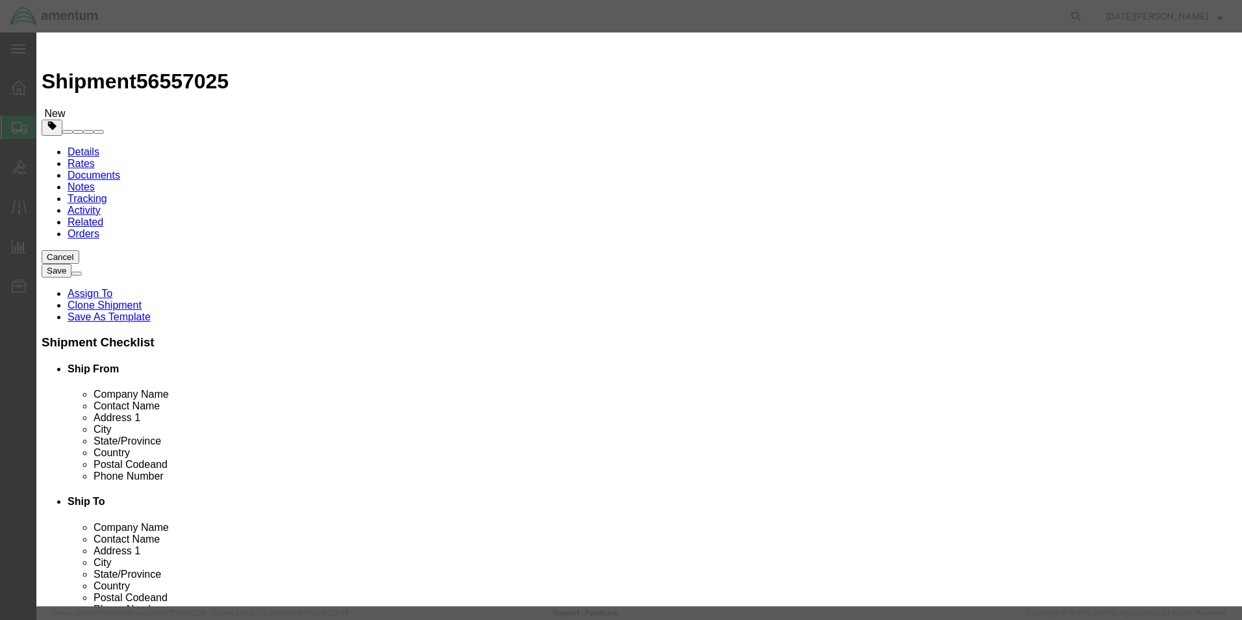
type input "1000.00"
click button "Save & Close"
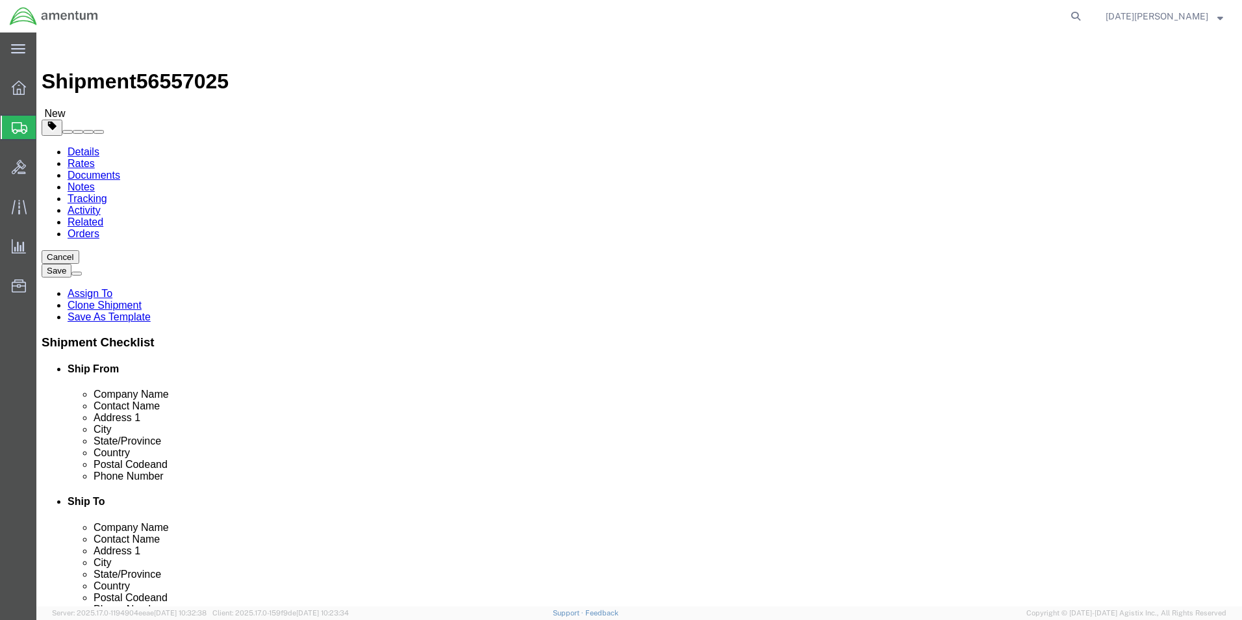
click button "Rate Shipment"
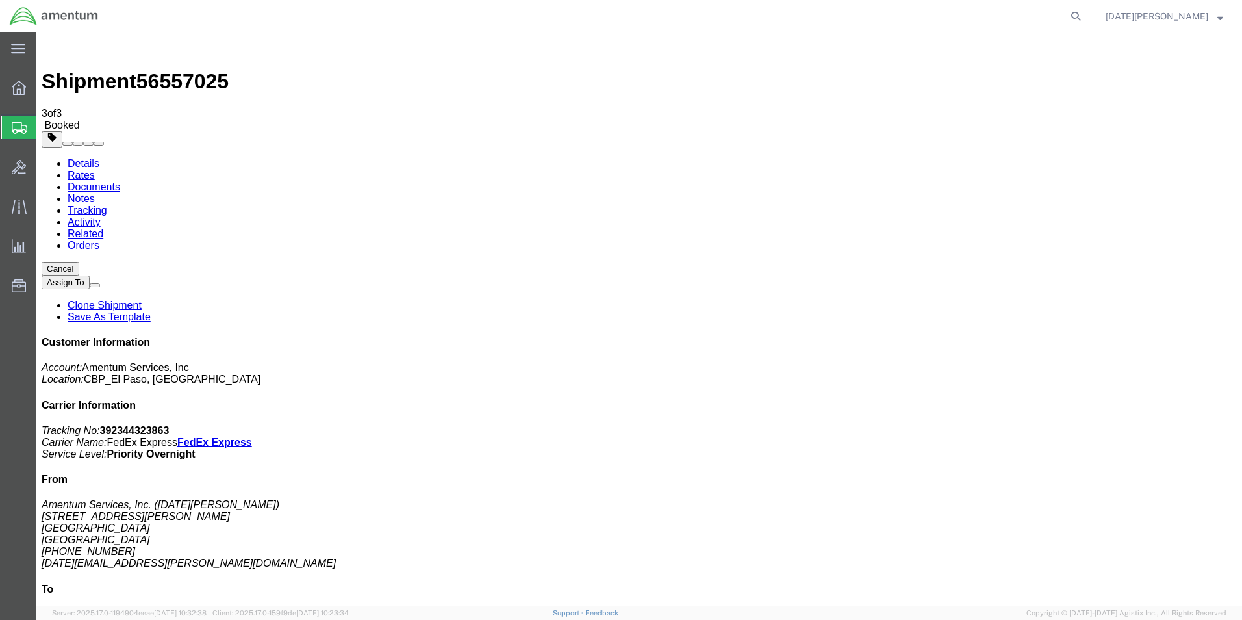
click at [0, 0] on span "Create from Template" at bounding box center [0, 0] width 0 height 0
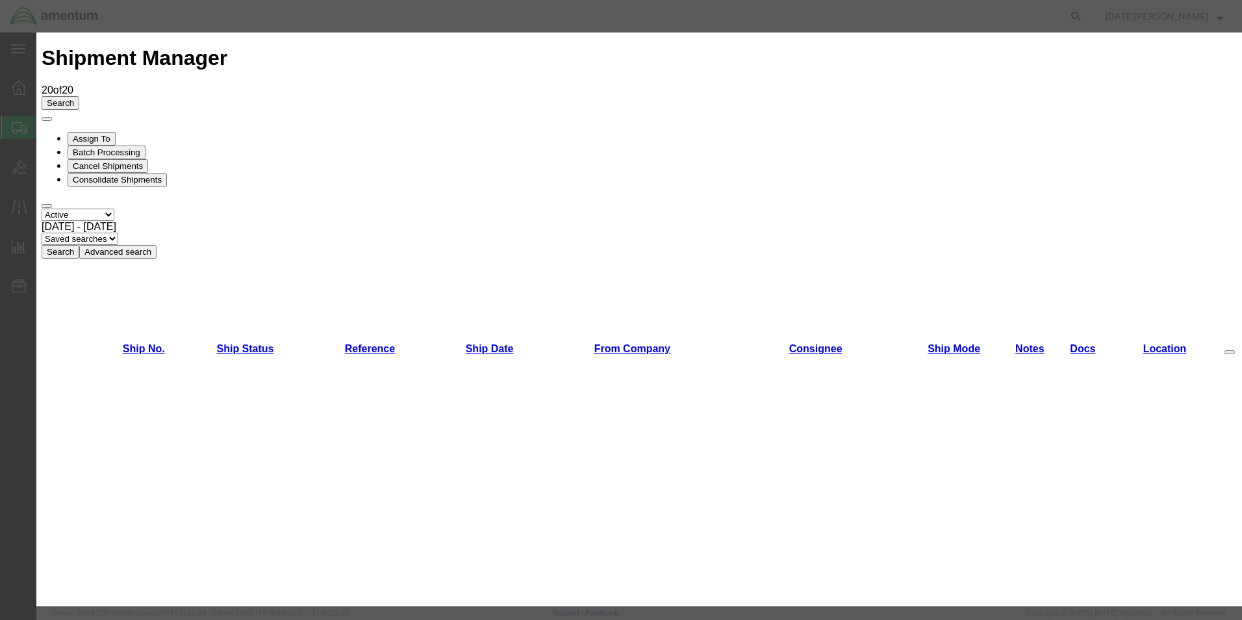
scroll to position [715, 0]
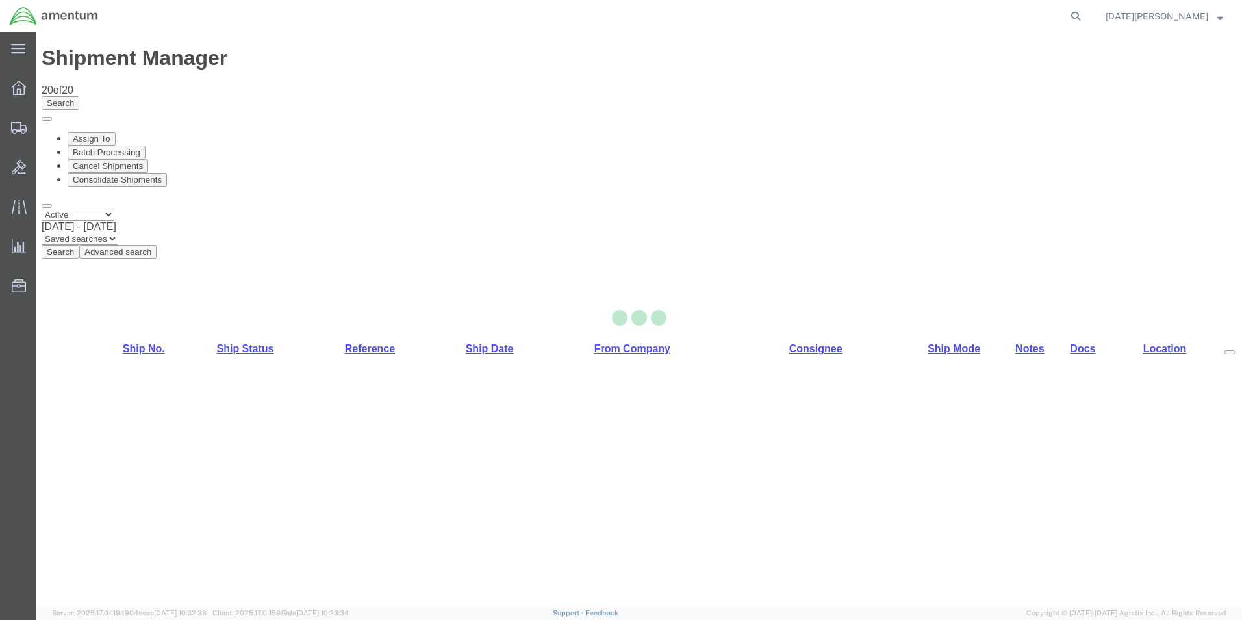
select select "49939"
select select "49950"
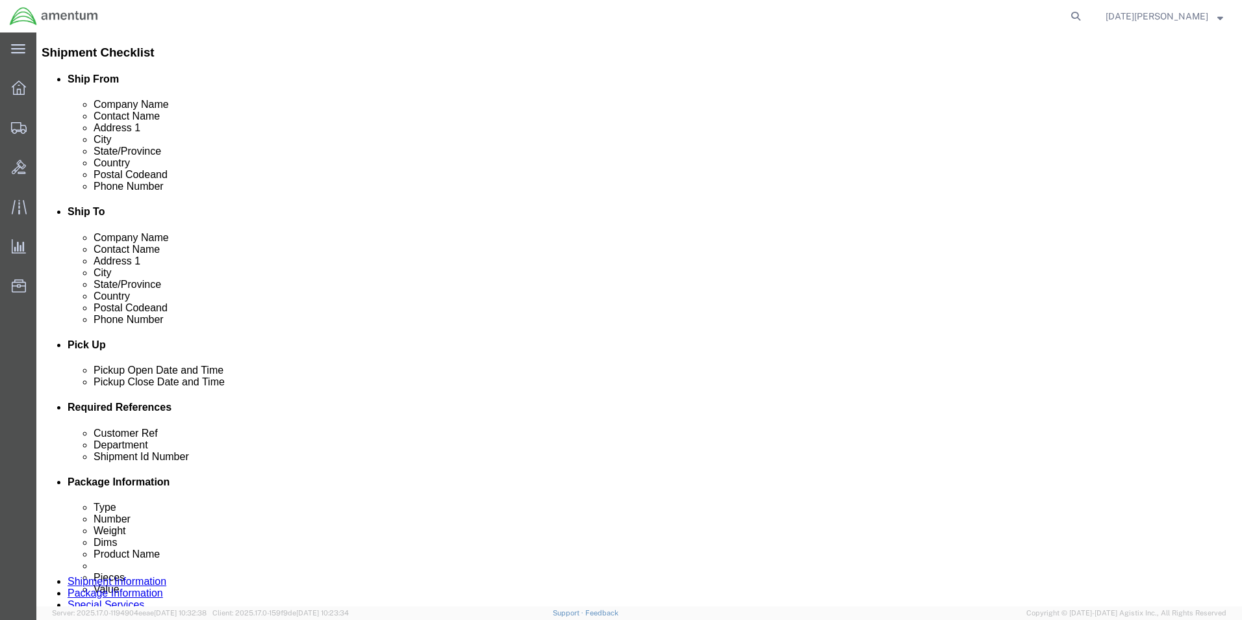
scroll to position [390, 0]
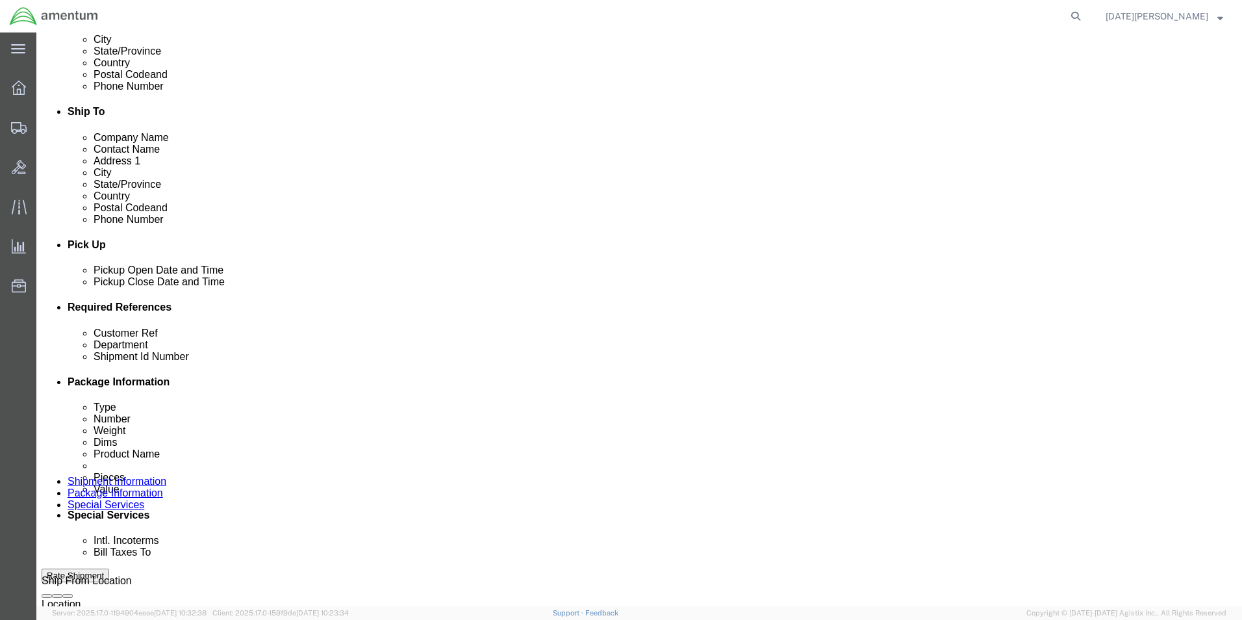
click input "text"
type input "m"
type input "MULTIPLE USAGES"
type input "CBP"
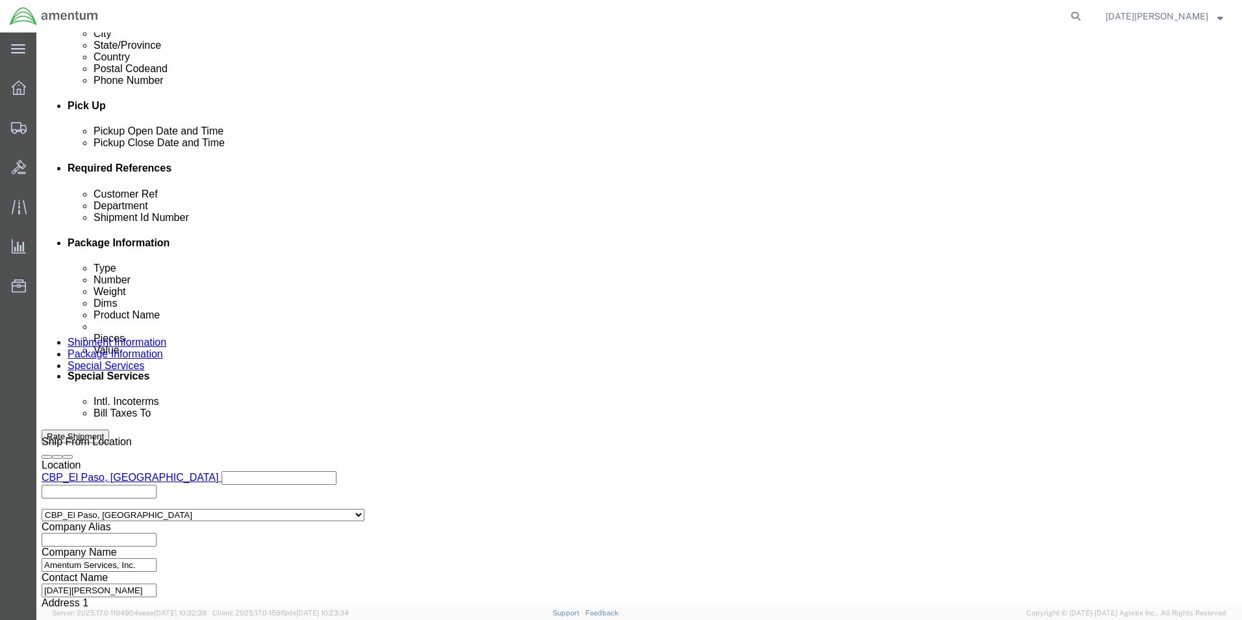
scroll to position [542, 0]
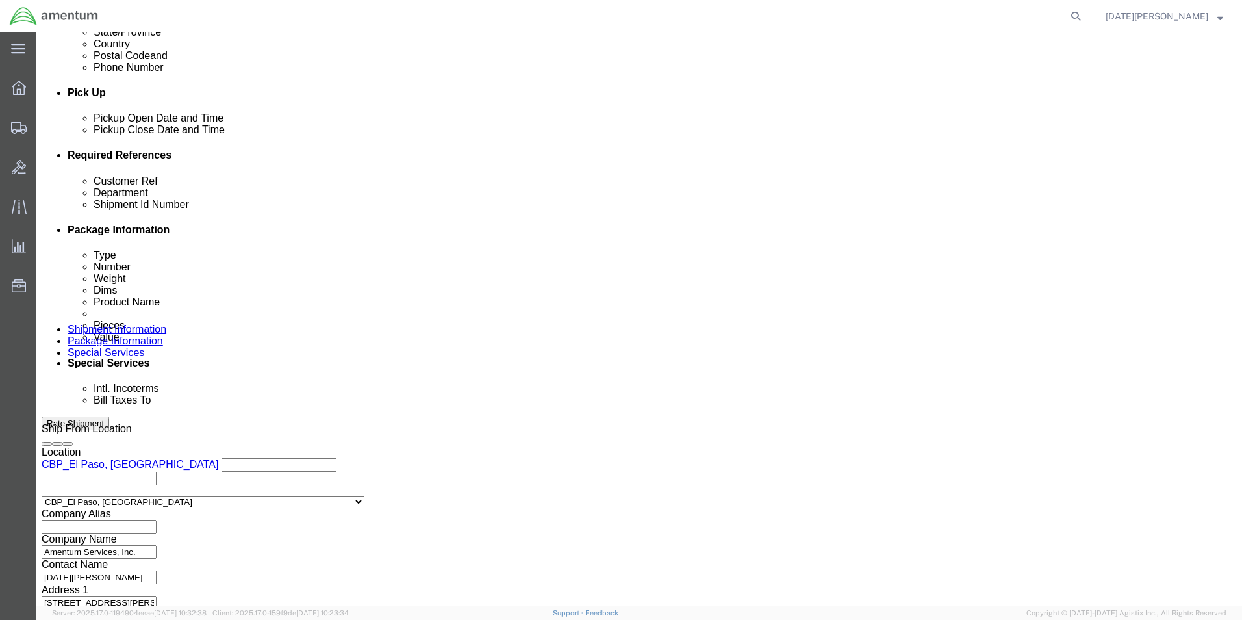
type input "MULTIPLE USAGES"
click button "Continue"
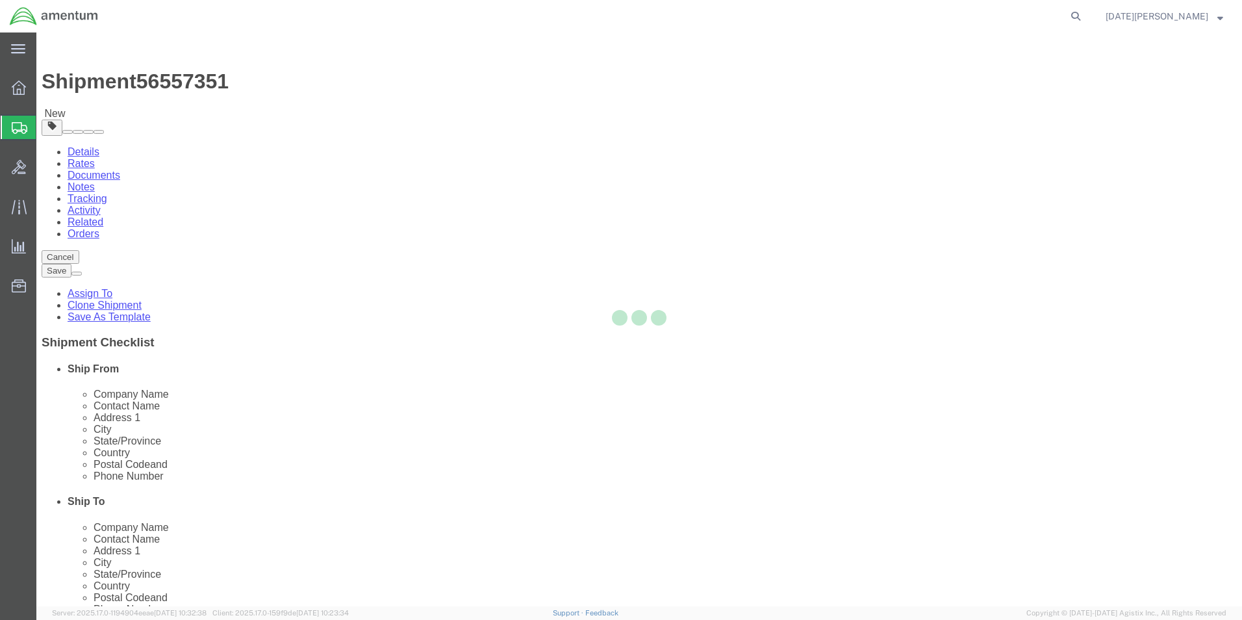
select select "YRPK"
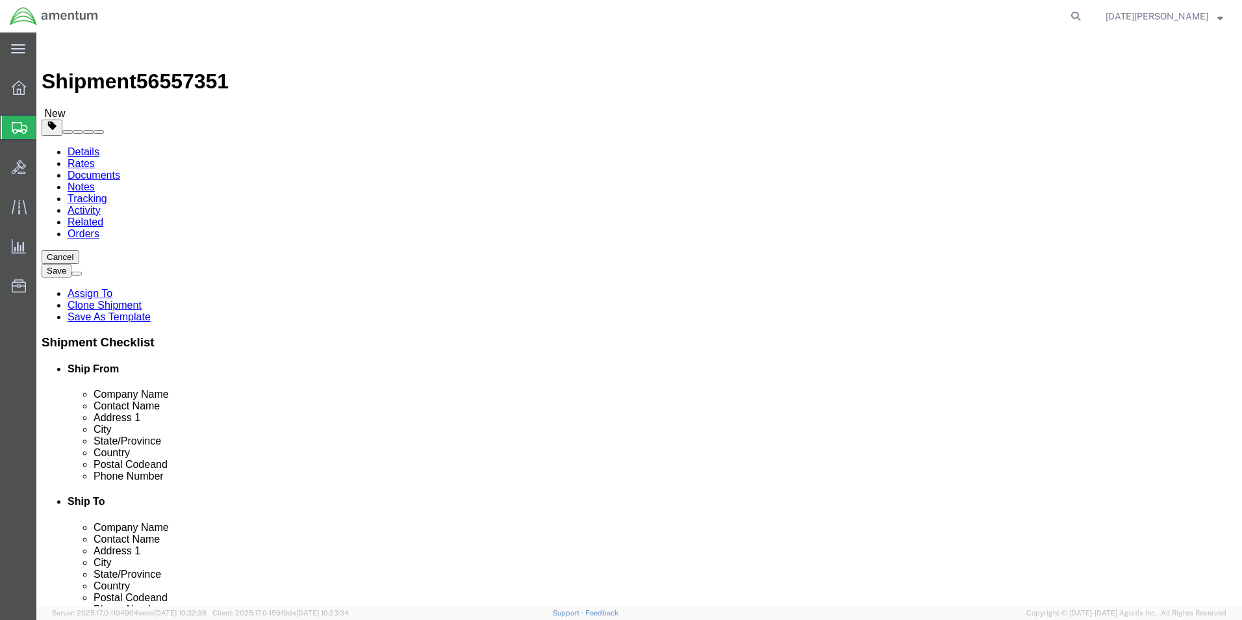
click input "text"
type input "24"
type input "10"
type input "18.25"
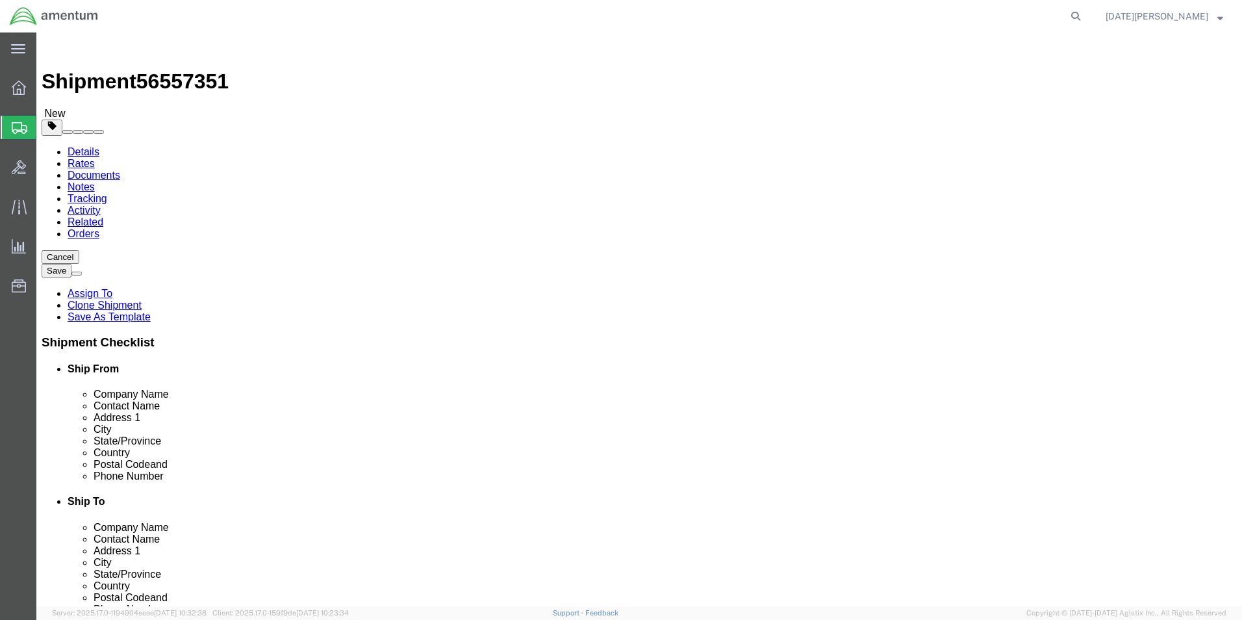
click link "Add Content"
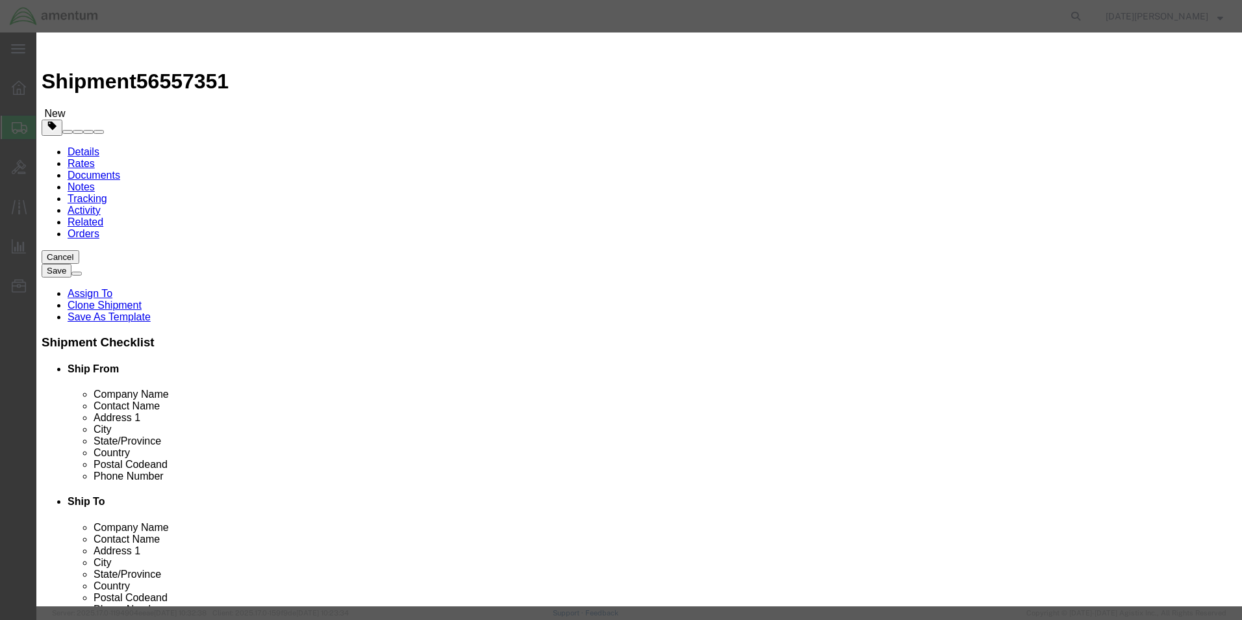
click input "text"
type input "AIRCRAFT PARTS"
select select "US"
click input "0"
type input "3"
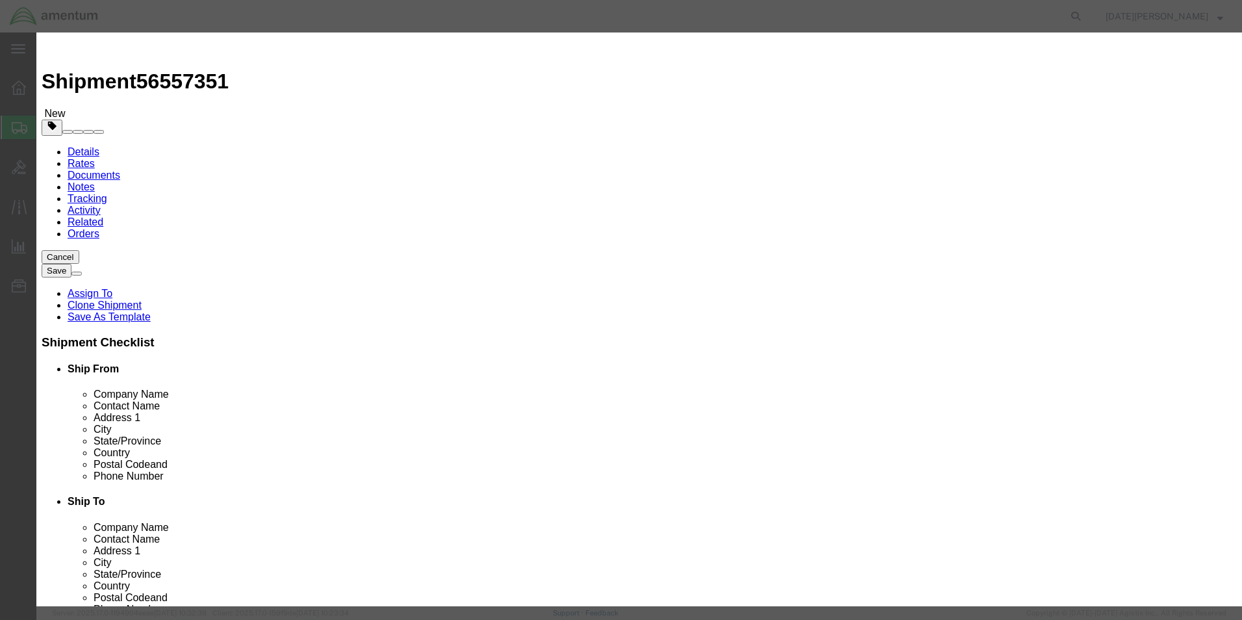
type input "100"
select select "USD"
click button "Save & Close"
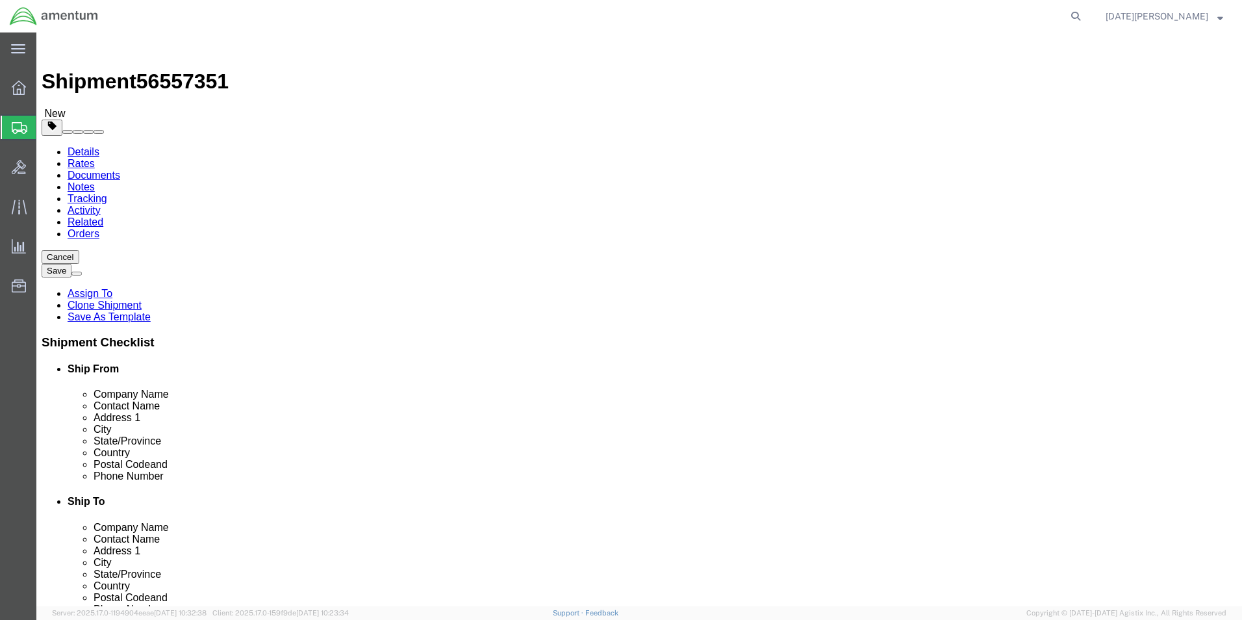
click button "Continue"
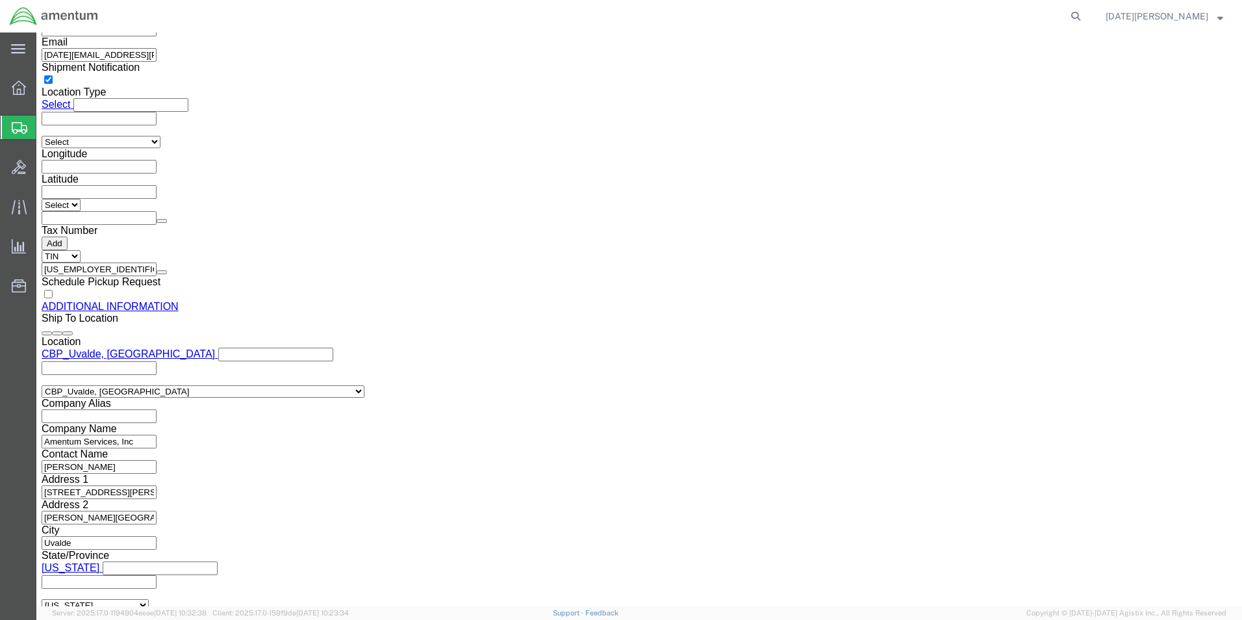
scroll to position [1402, 0]
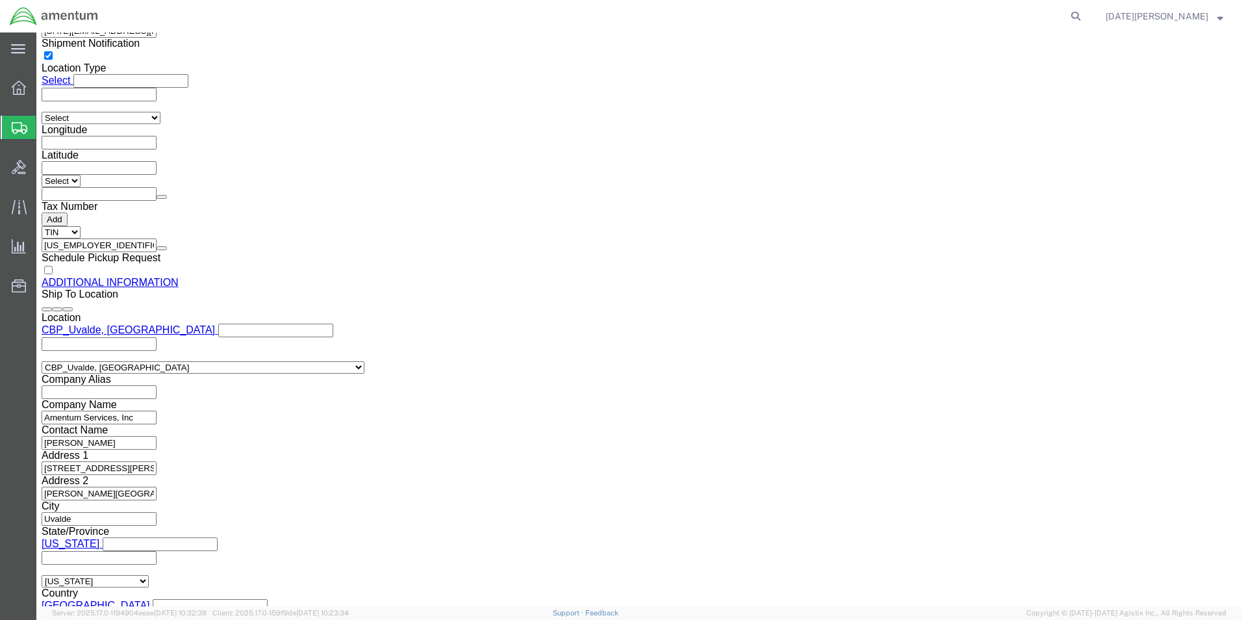
click button "Rate Shipment"
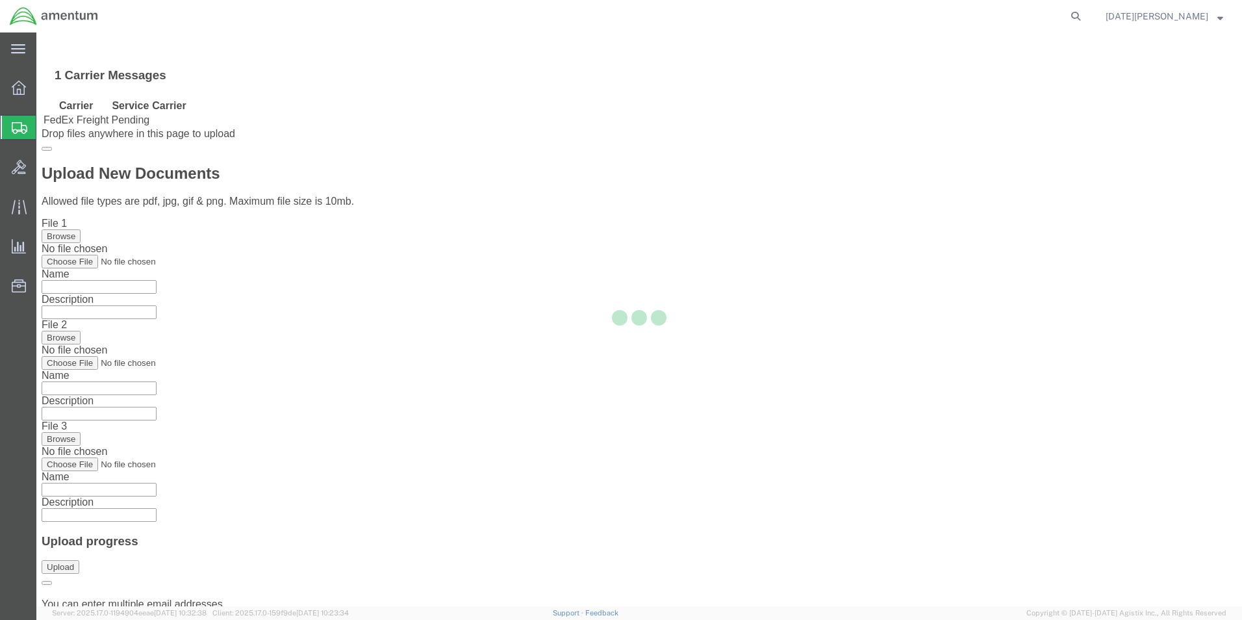
scroll to position [28, 0]
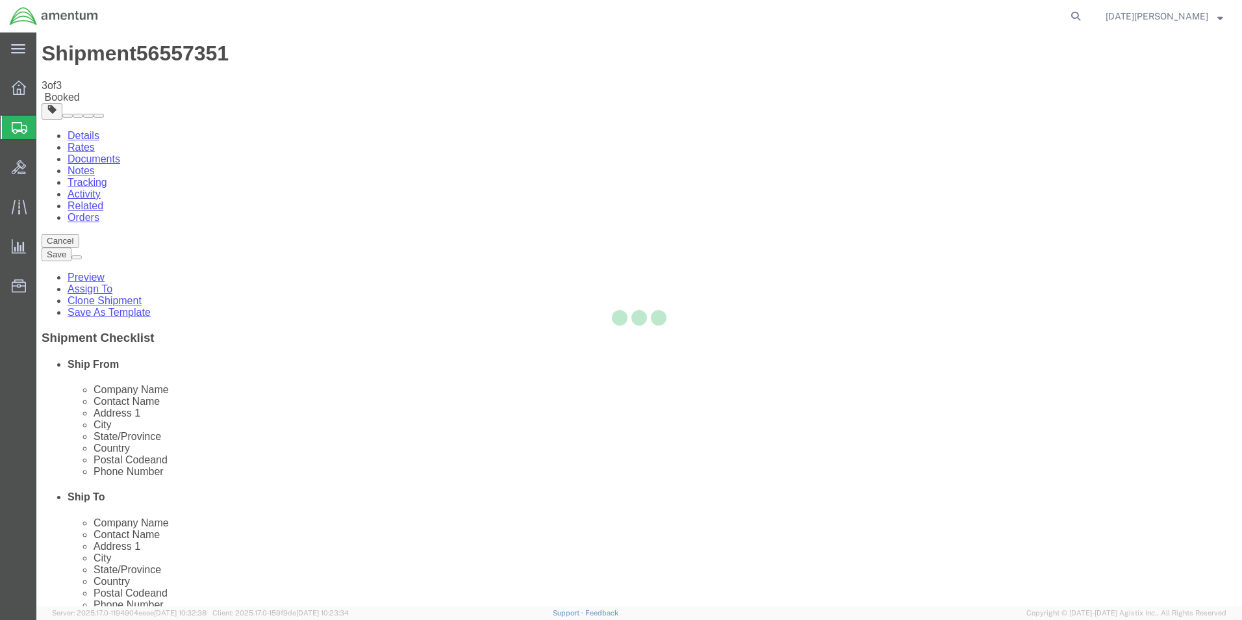
scroll to position [0, 0]
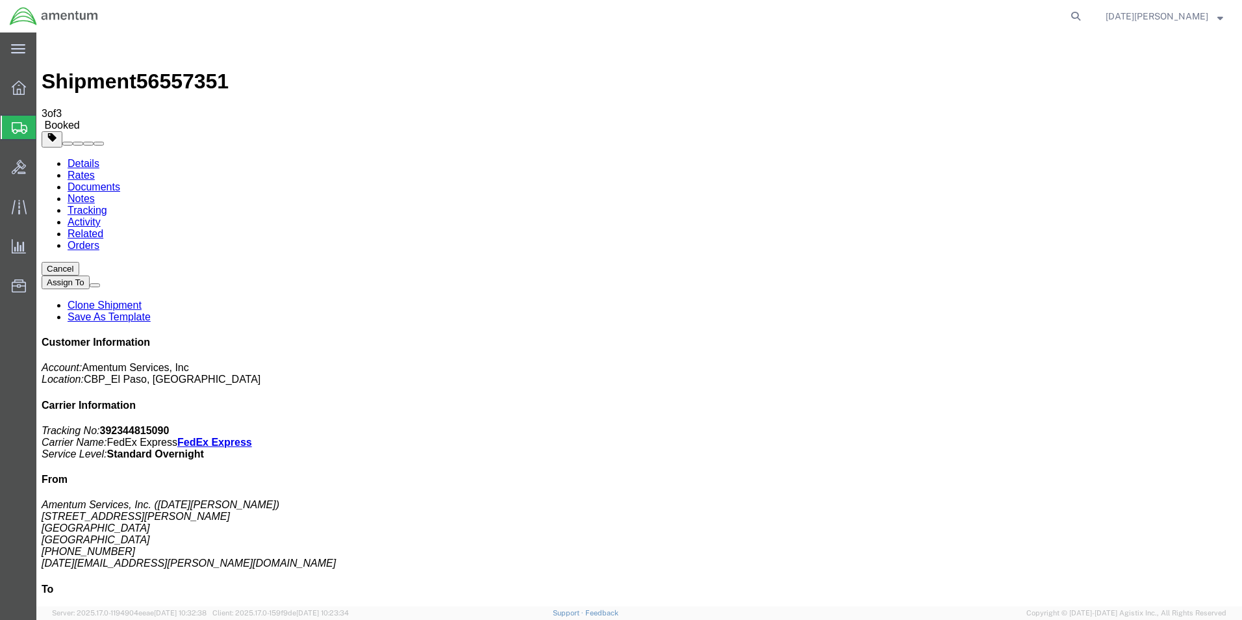
click at [0, 0] on span "Create from Template" at bounding box center [0, 0] width 0 height 0
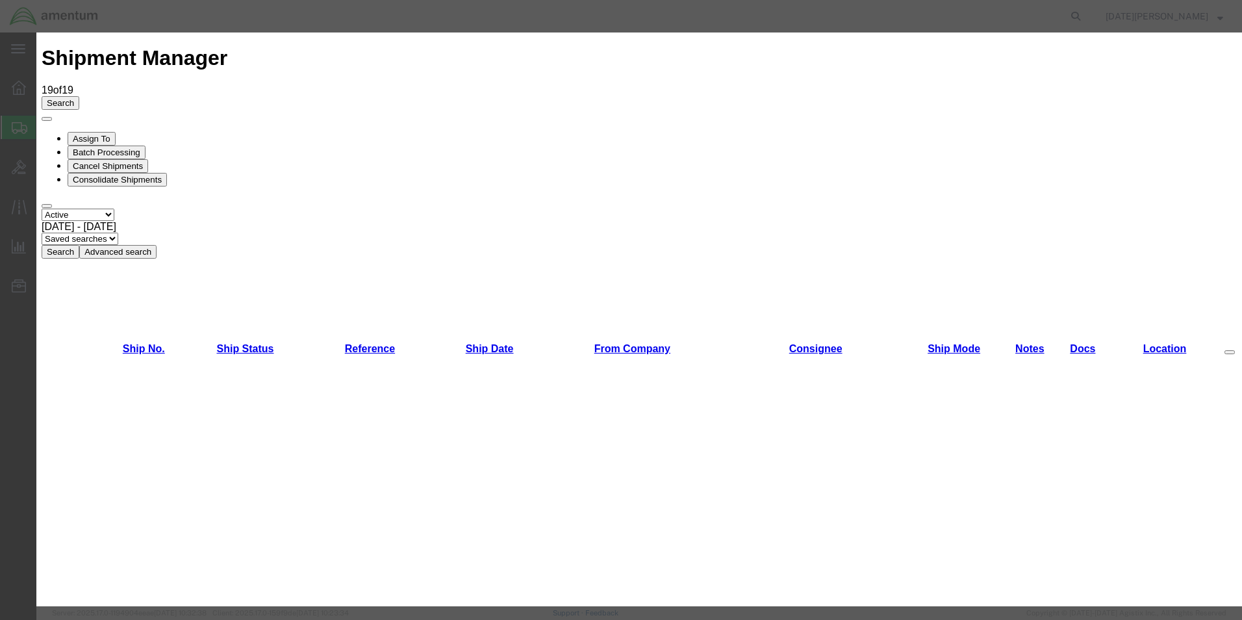
scroll to position [714, 0]
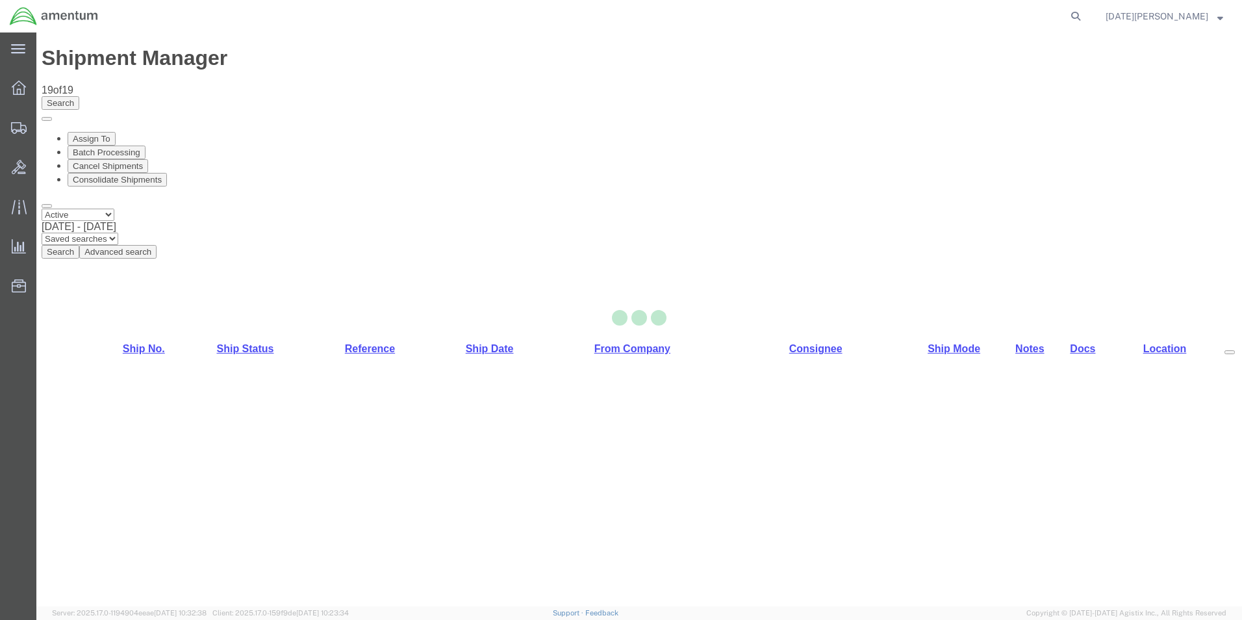
select select "49939"
select select "49946"
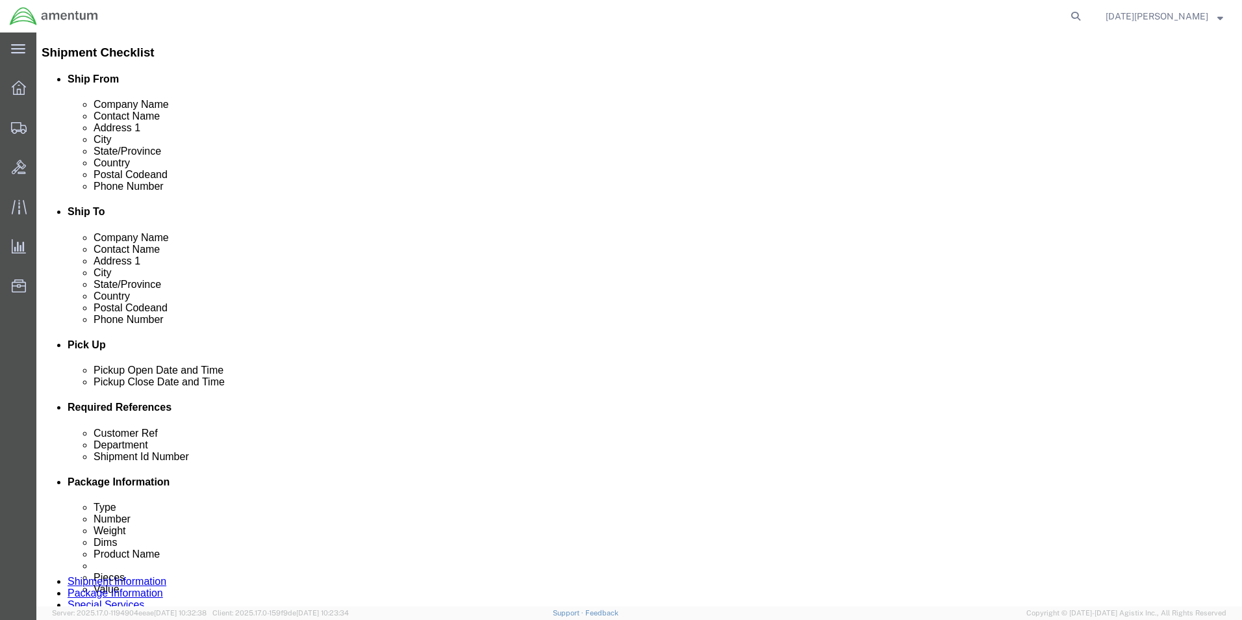
scroll to position [325, 0]
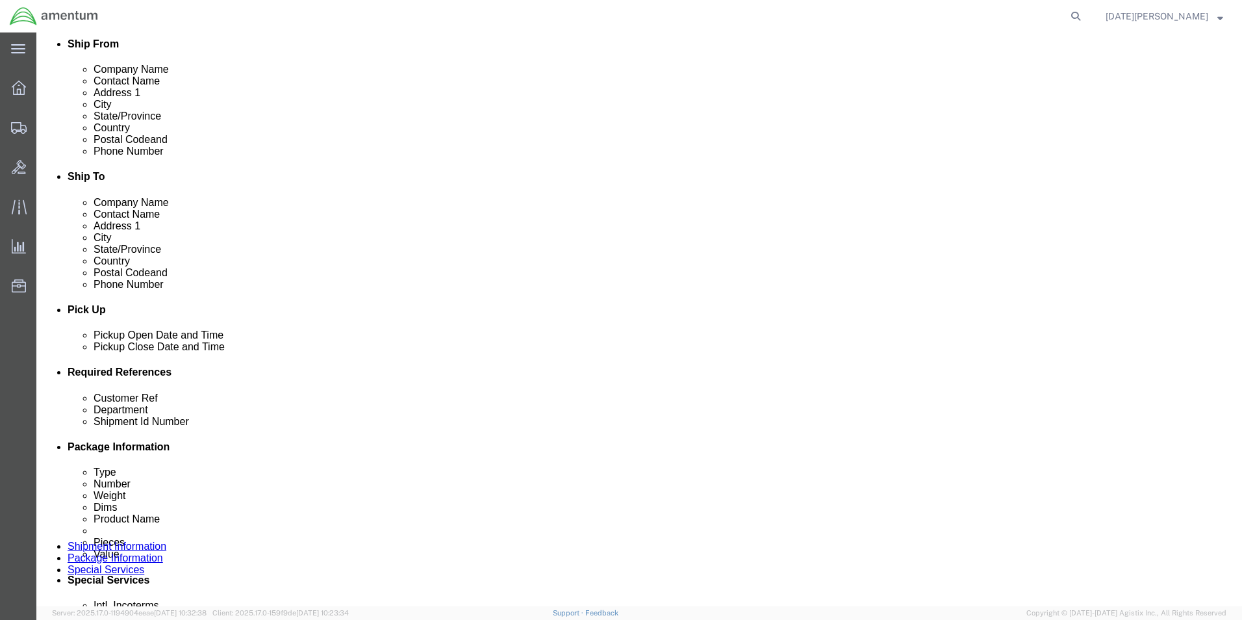
click input "text"
type input "Multiple Usages"
type input "CBP"
paste input "Multiple Usages"
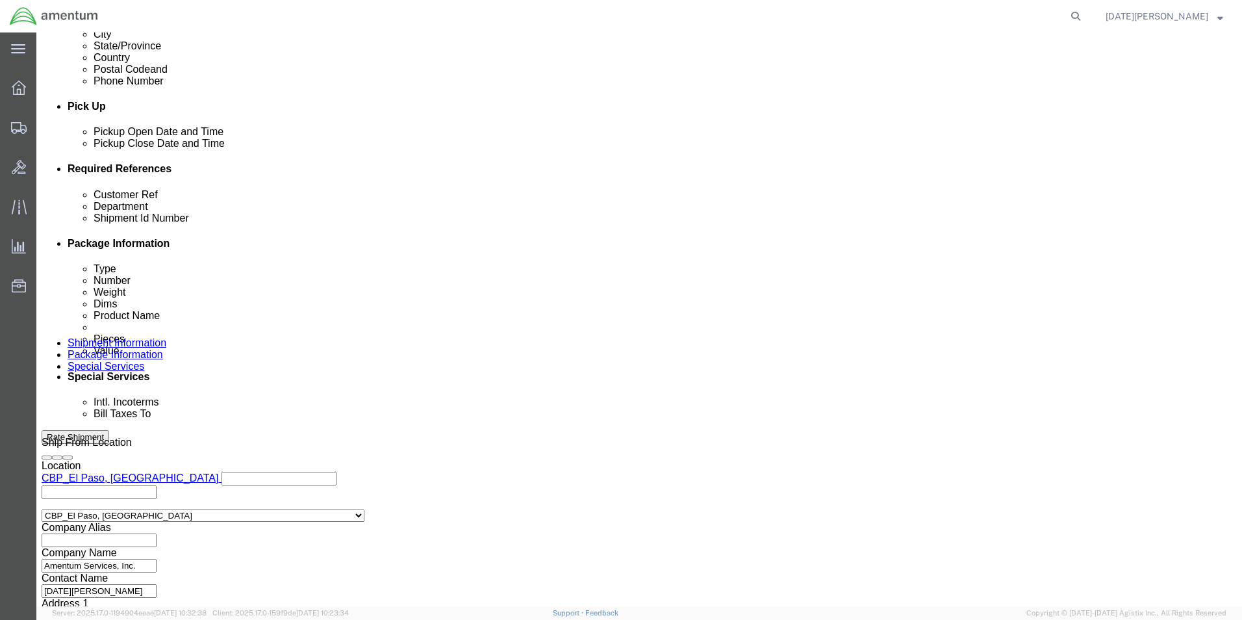
scroll to position [542, 0]
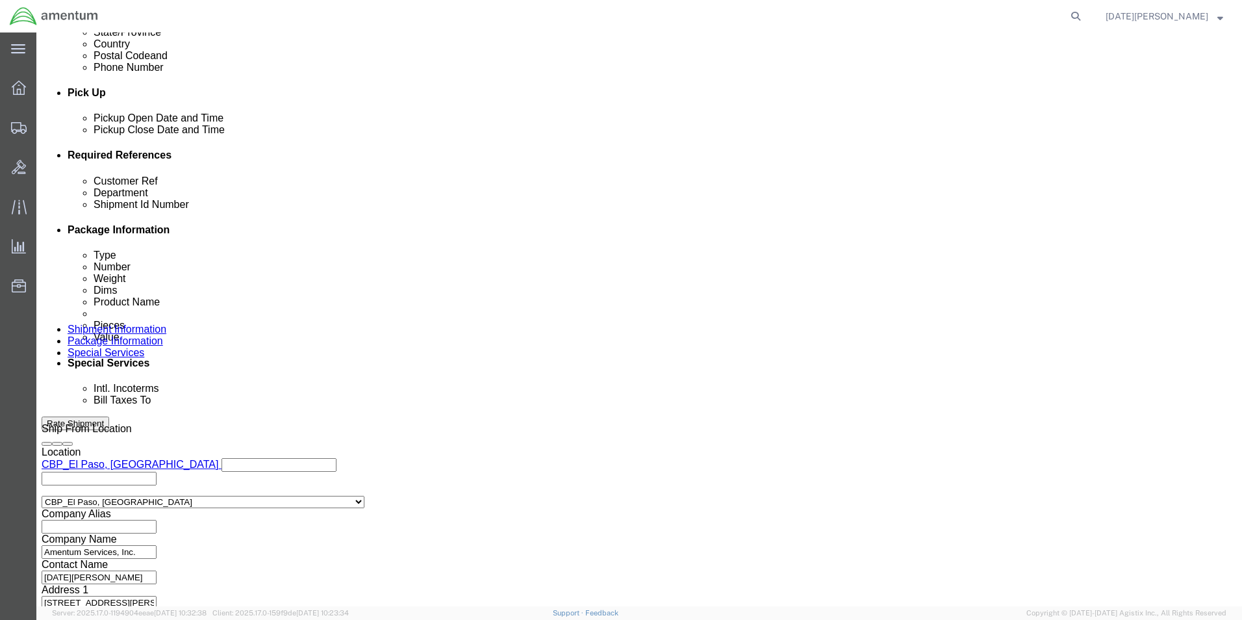
type input "Multiple Usages"
click button "Continue"
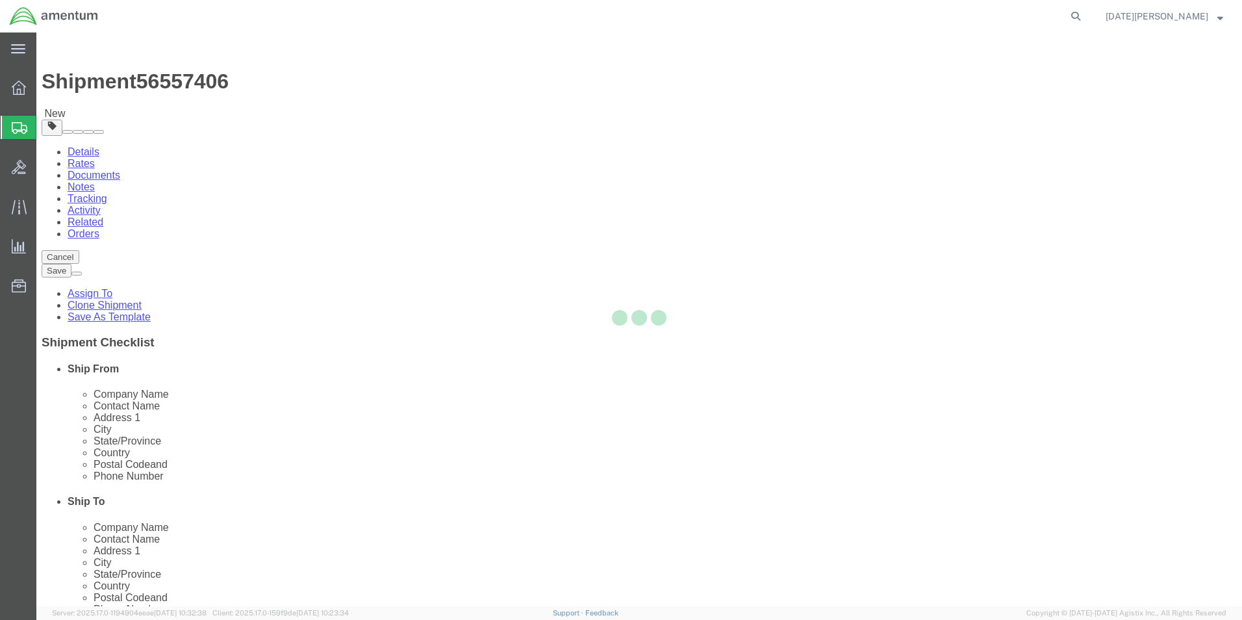
select select "YRPK"
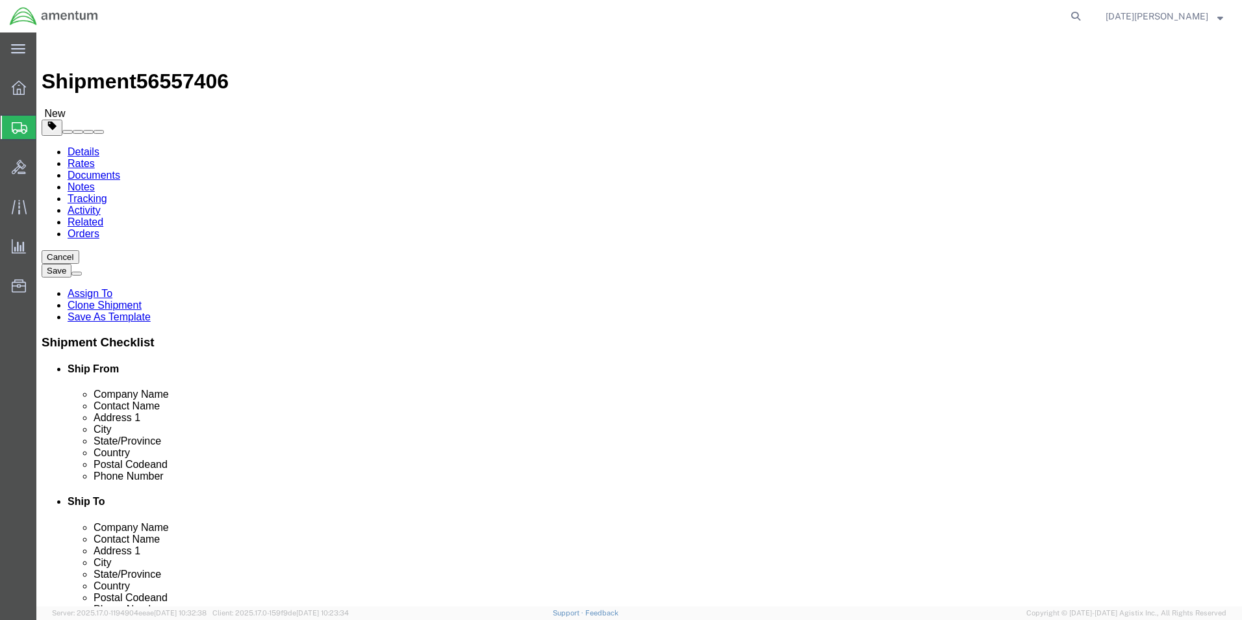
click input "text"
type input "14"
type input "11"
type input "3.30"
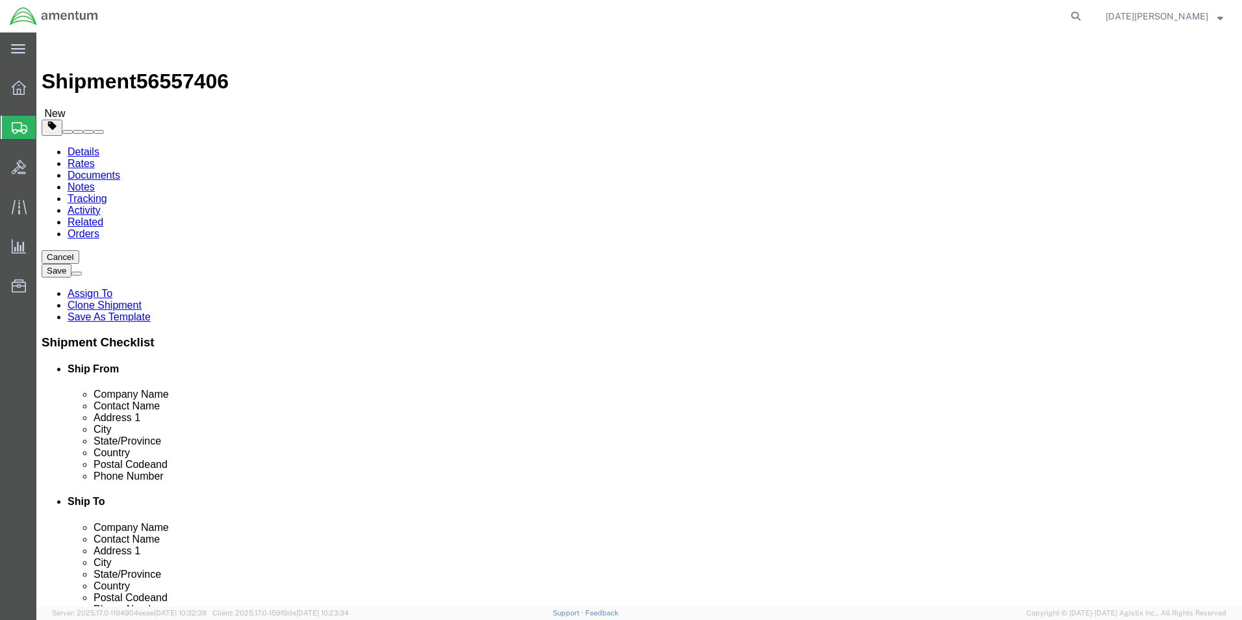
click span
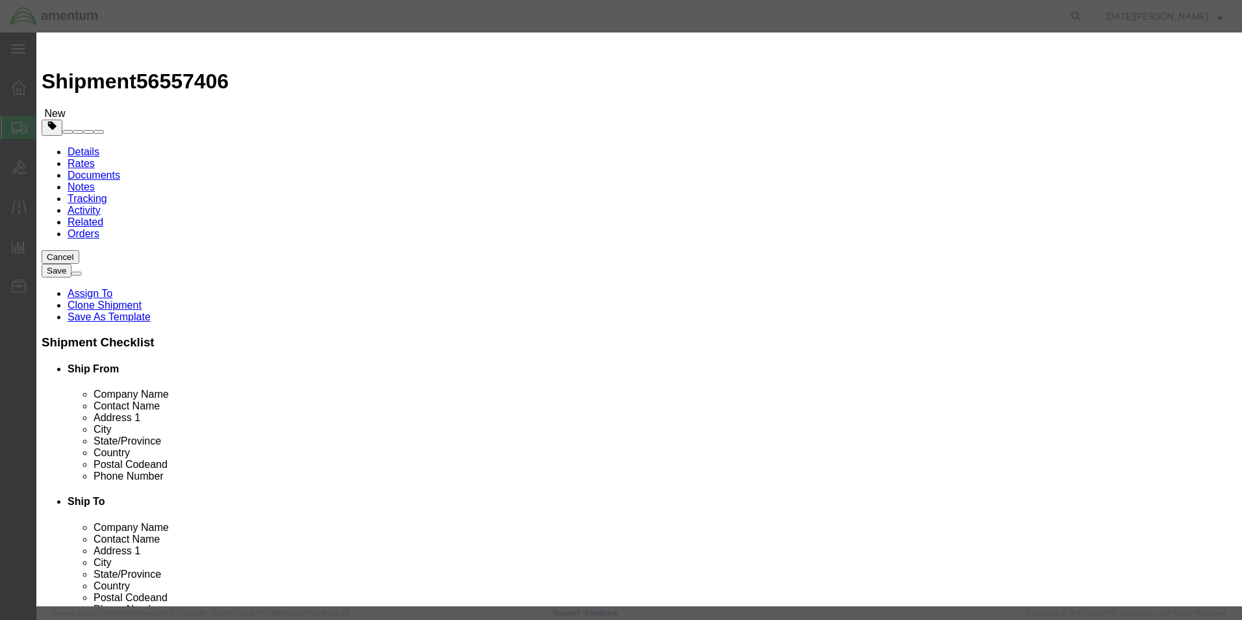
click input "text"
type input "A/C PARTS"
select select "US"
click input "0"
type input "3"
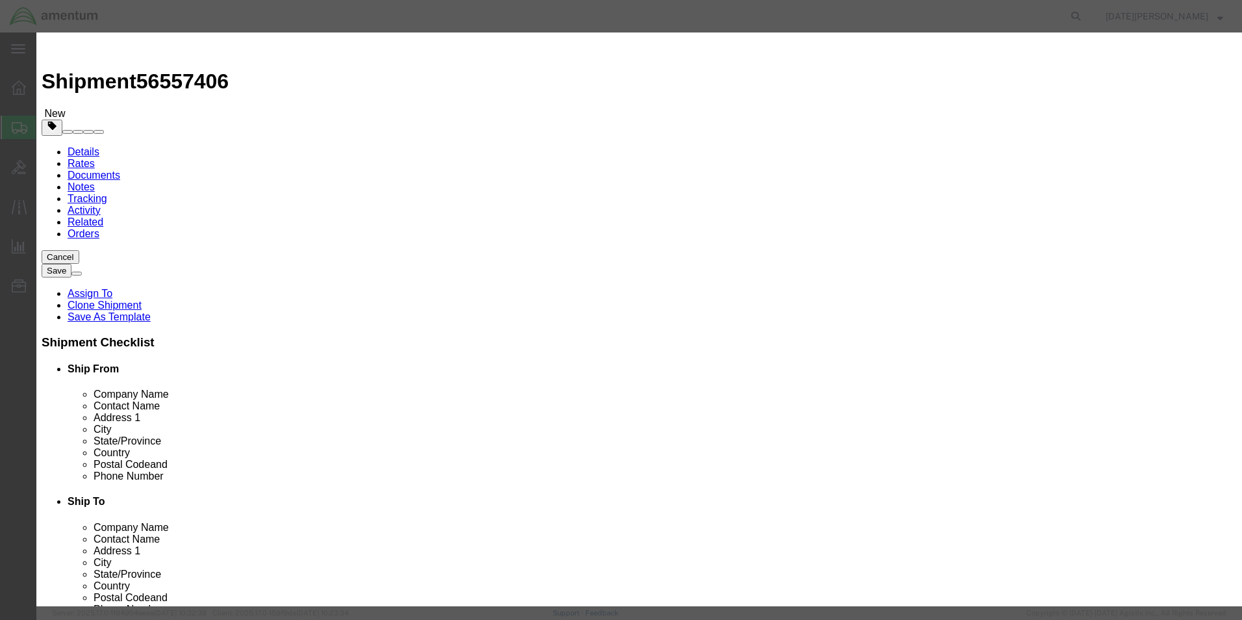
type input "1000.00"
click button "Save & Close"
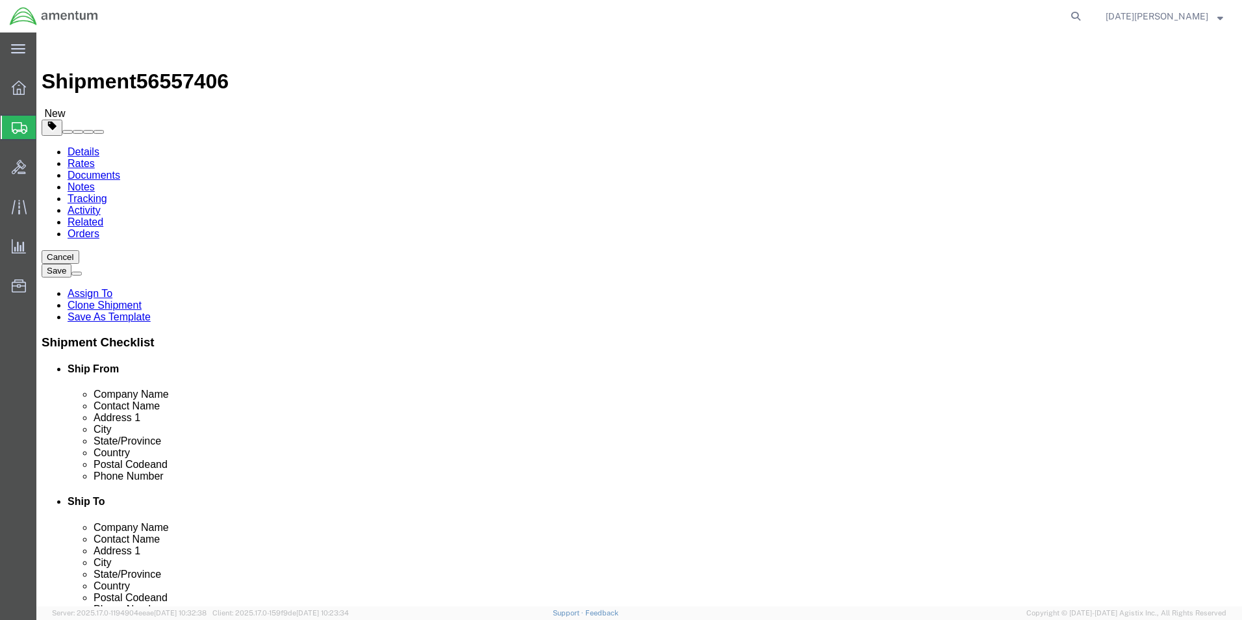
click button "Continue"
click button "Rate Shipment"
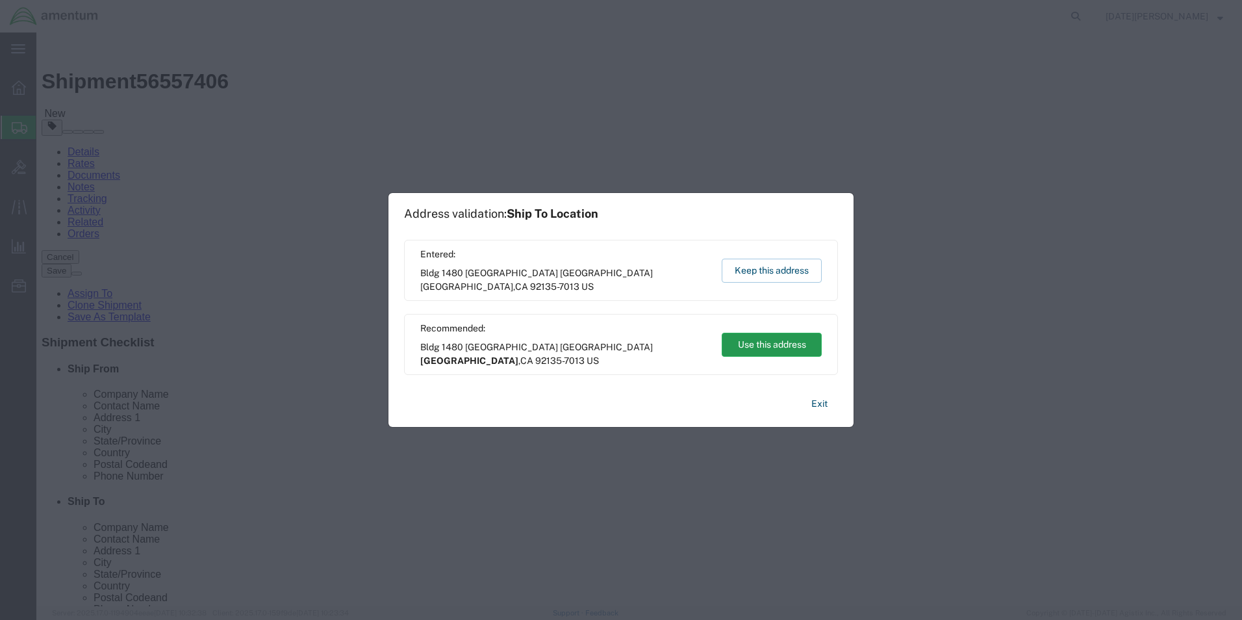
click at [767, 346] on button "Use this address" at bounding box center [772, 345] width 100 height 24
